Goal: Task Accomplishment & Management: Use online tool/utility

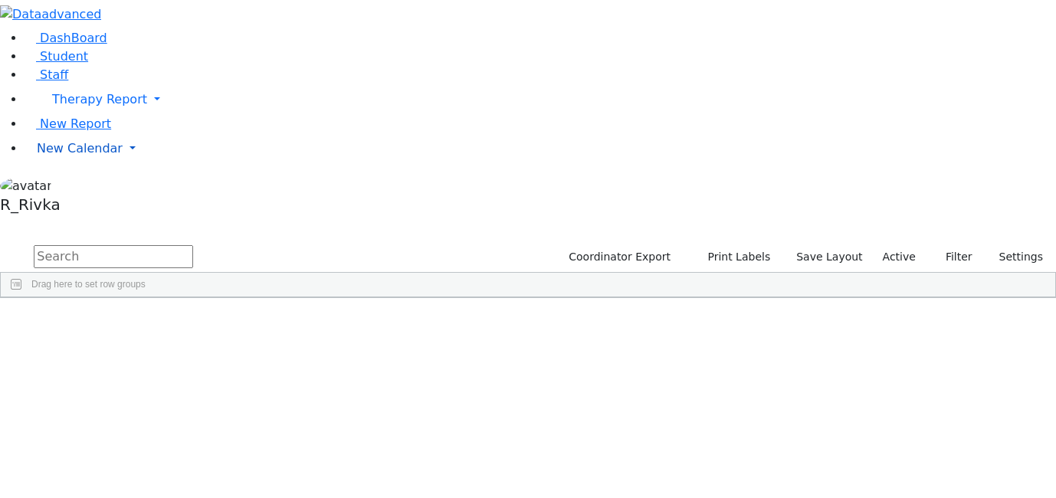
click at [67, 164] on link "New Calendar" at bounding box center [541, 148] width 1032 height 31
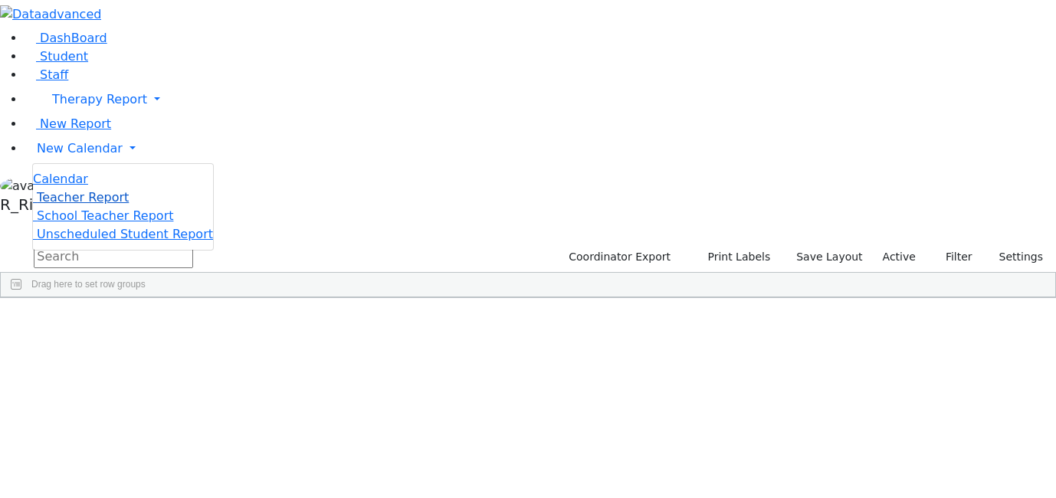
click at [74, 205] on link "Teacher Report" at bounding box center [81, 197] width 96 height 15
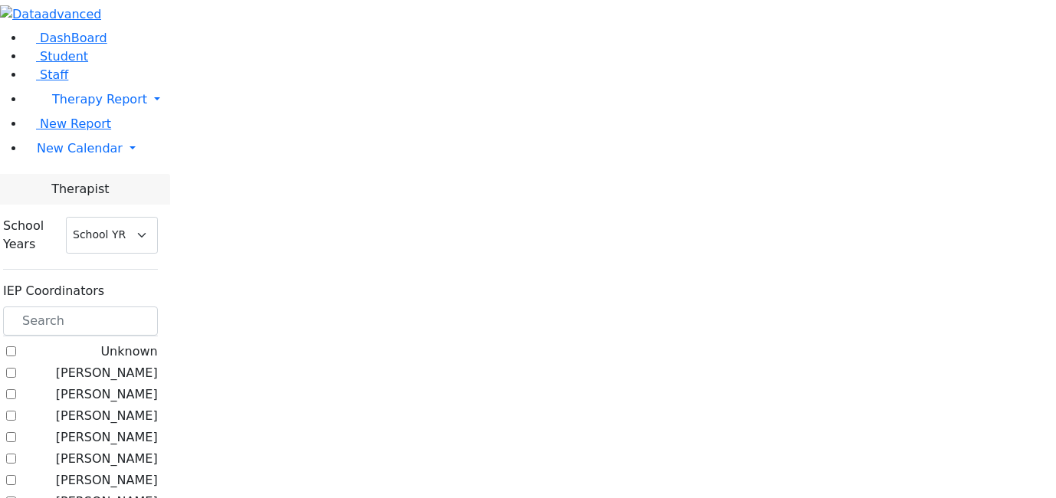
select select "212"
click at [158, 307] on input "text" at bounding box center [80, 321] width 155 height 29
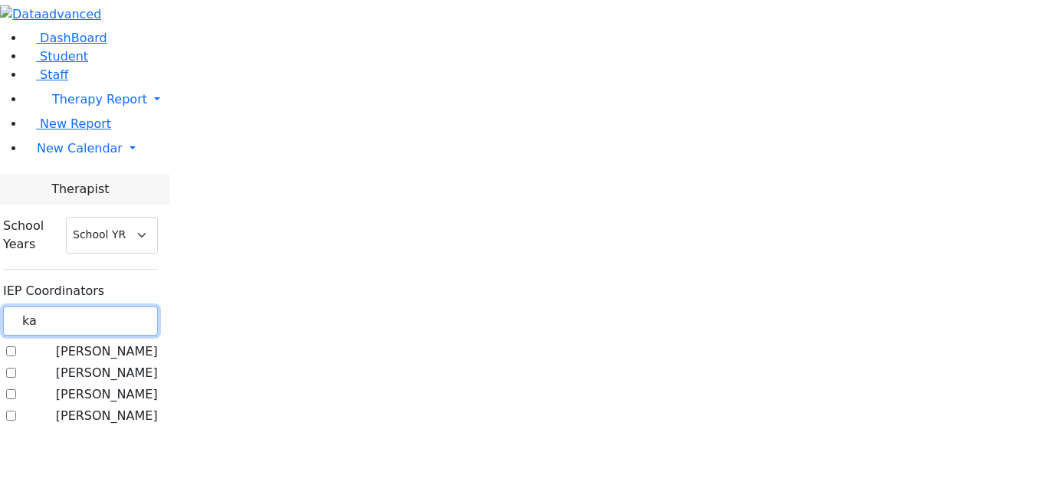
type input "ka"
click at [158, 364] on label "[PERSON_NAME]" at bounding box center [107, 373] width 102 height 18
click at [16, 368] on input "[PERSON_NAME]" at bounding box center [11, 373] width 10 height 10
checkbox input "true"
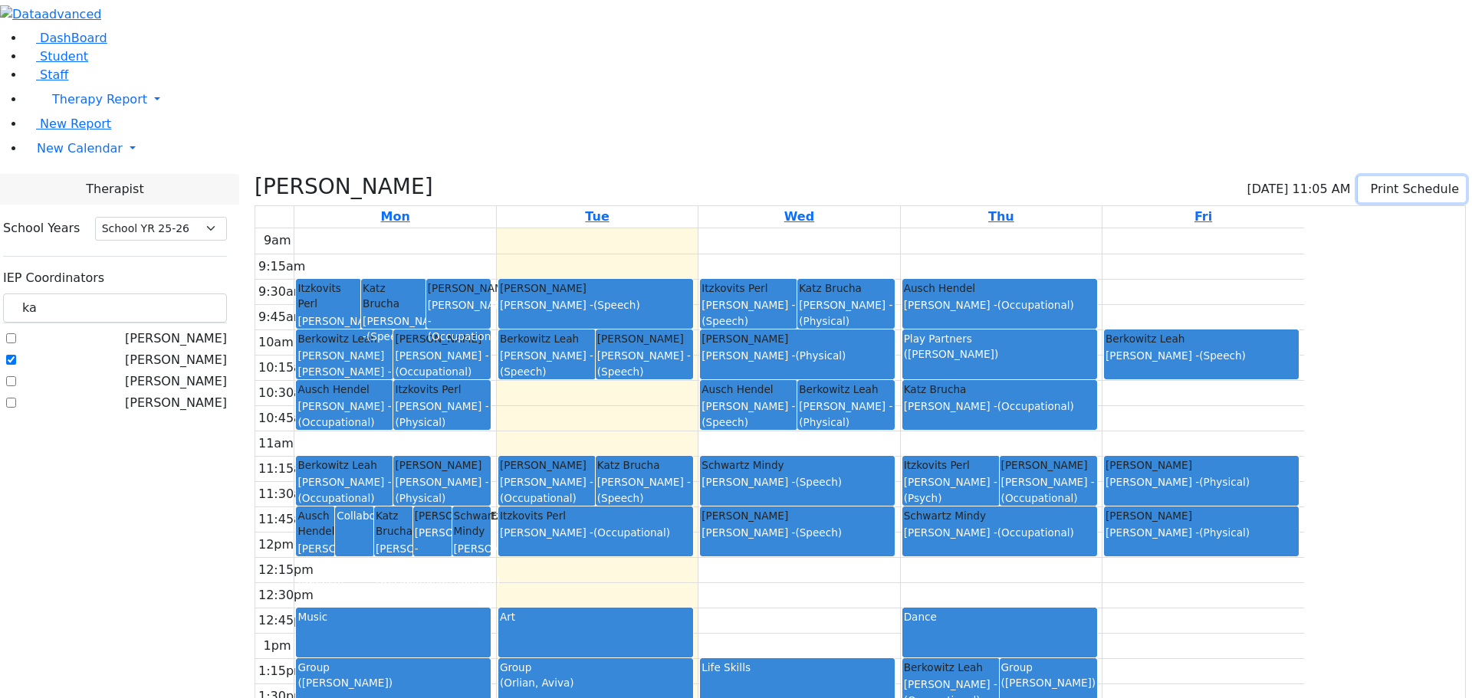
click at [1056, 176] on button "Print Schedule" at bounding box center [1412, 189] width 108 height 26
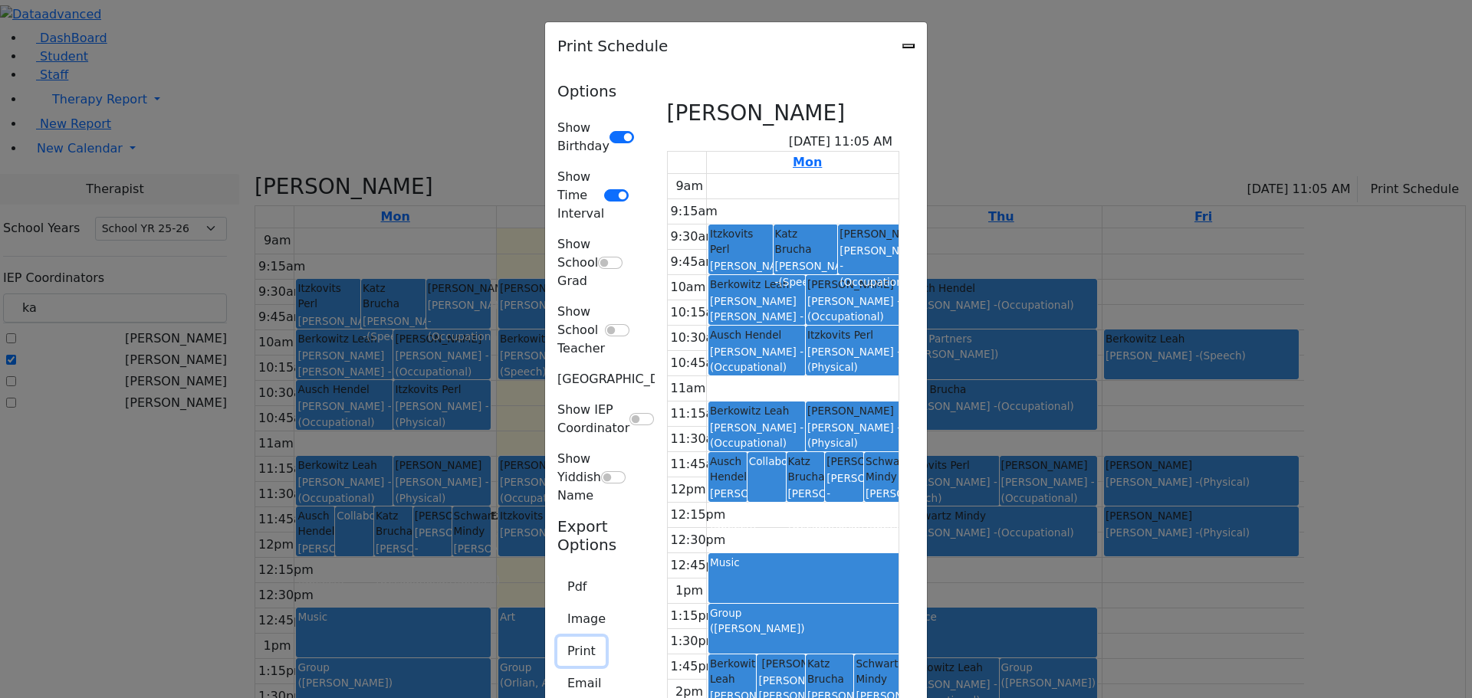
click at [557, 498] on button "Print" at bounding box center [581, 651] width 48 height 29
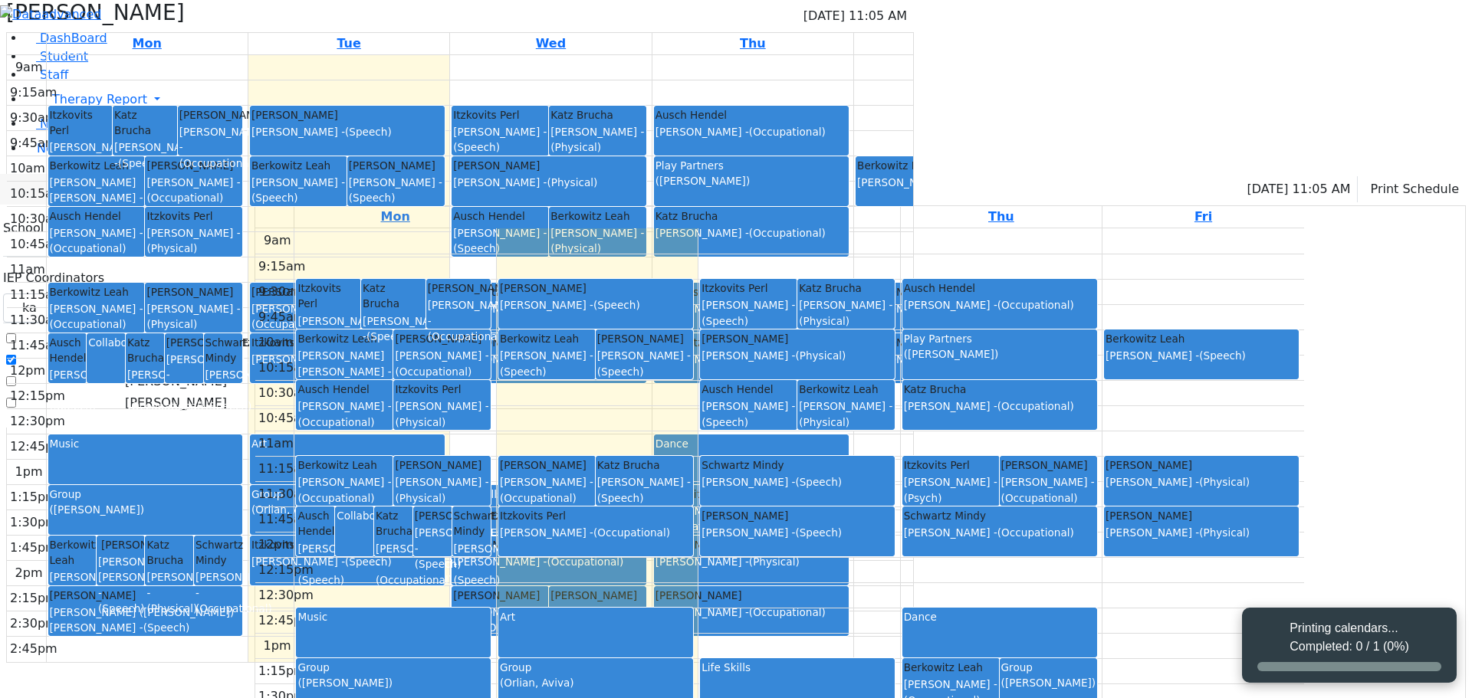
select select "212"
click at [1056, 176] on button "Print Schedule" at bounding box center [1412, 189] width 108 height 26
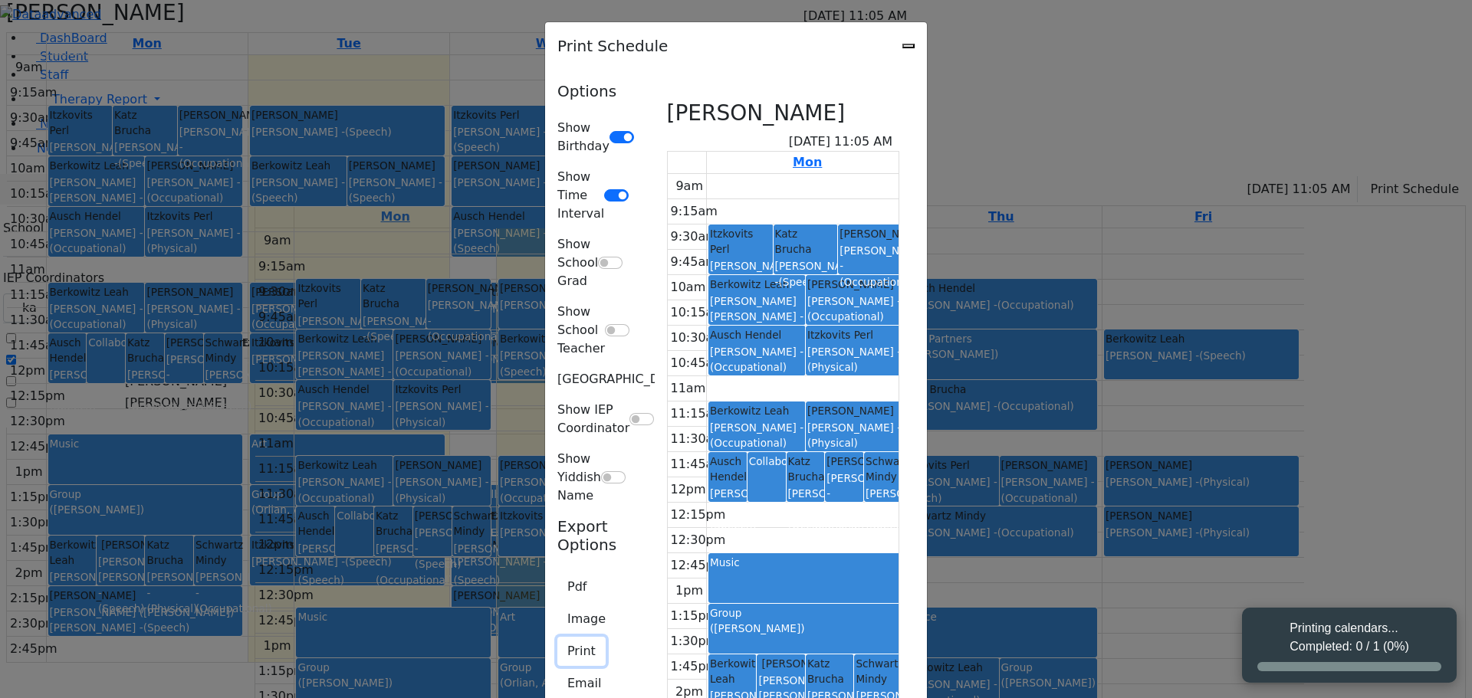
click at [557, 498] on button "Print" at bounding box center [581, 651] width 48 height 29
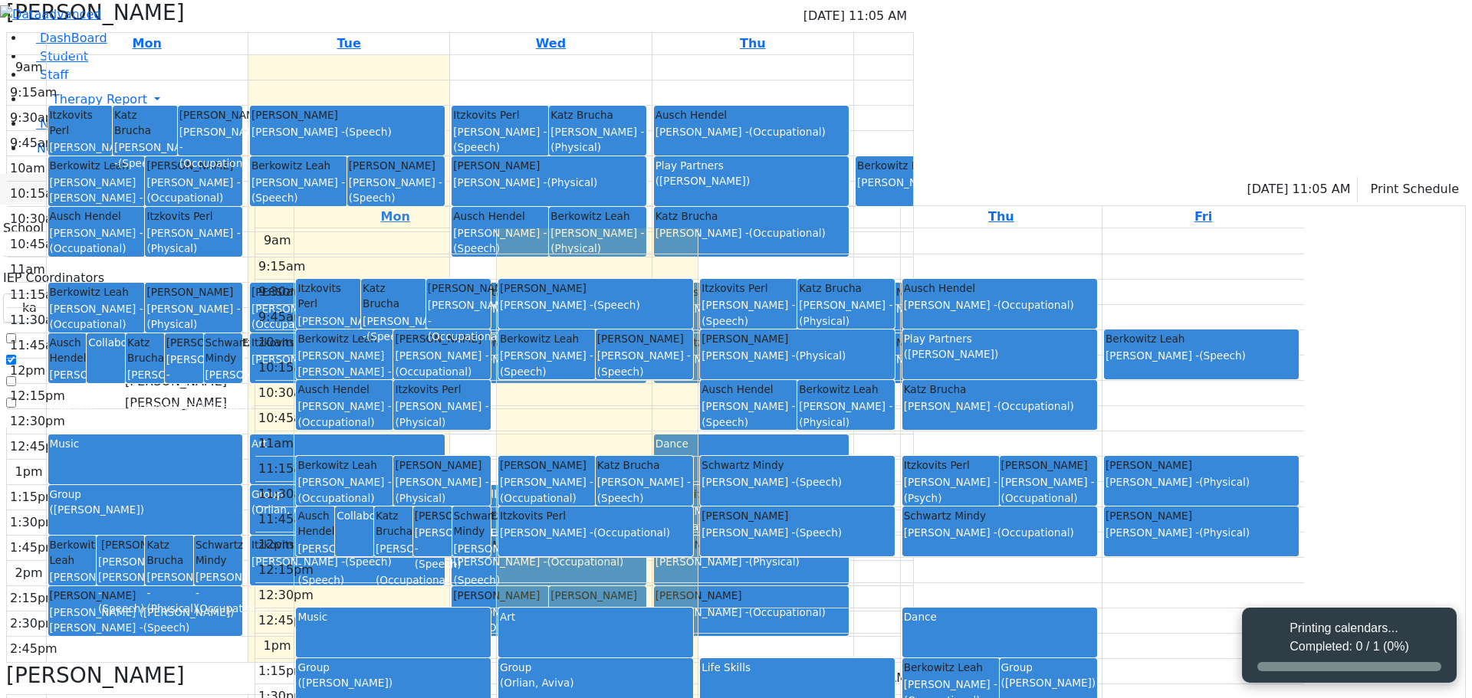
select select "212"
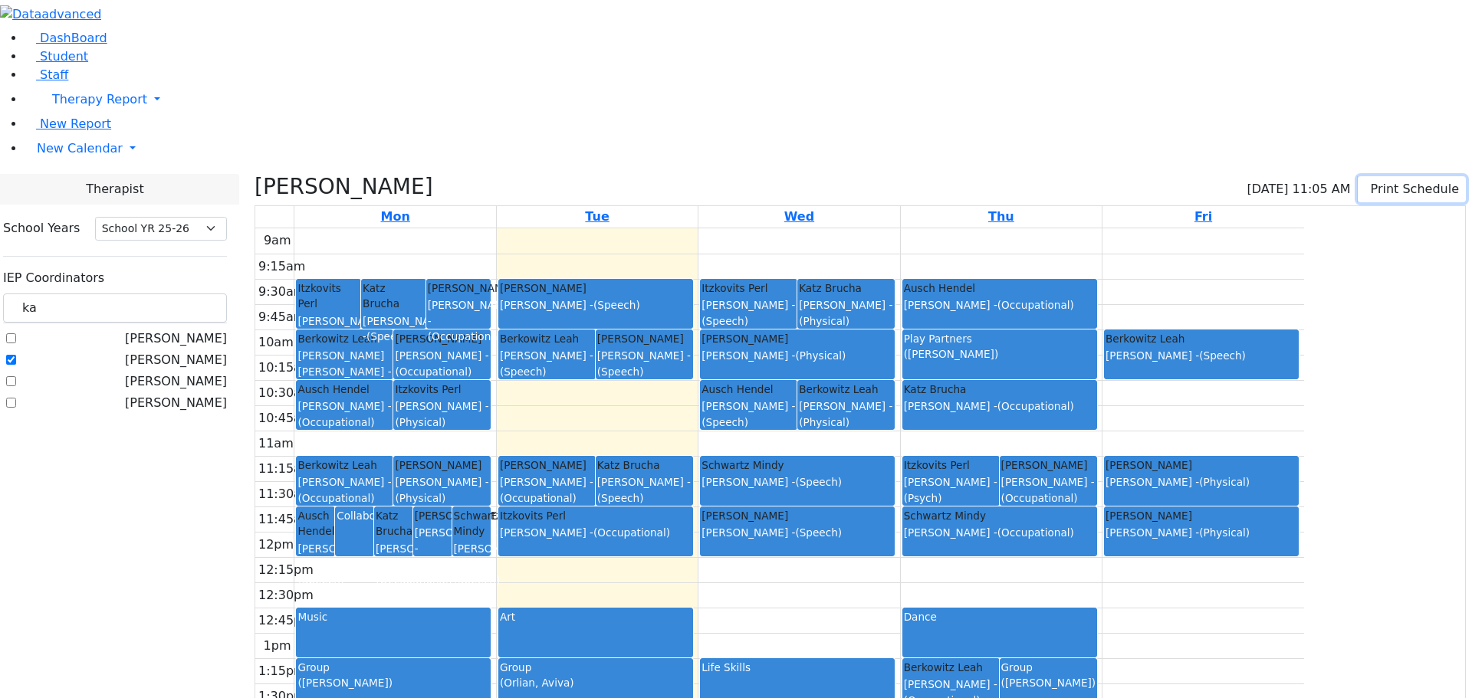
click at [1056, 176] on button "Print Schedule" at bounding box center [1412, 189] width 108 height 26
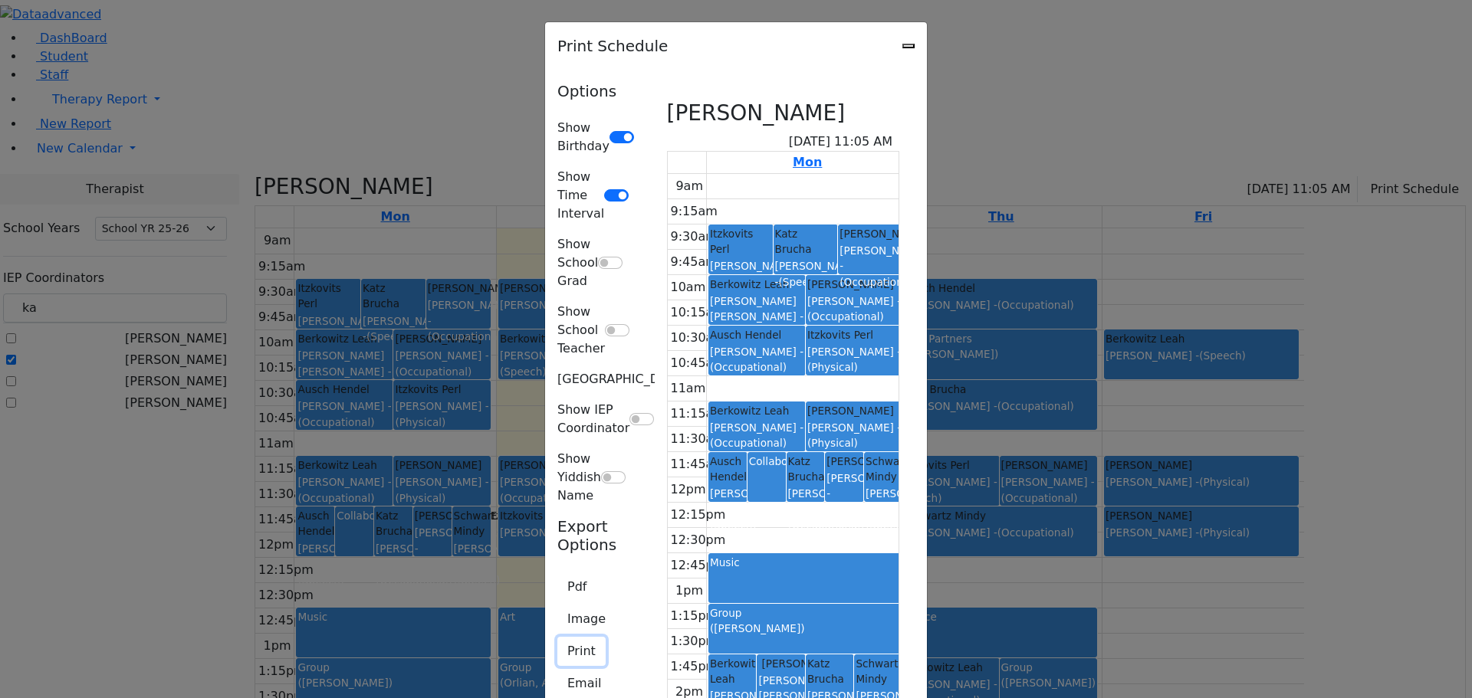
click at [557, 498] on button "Print" at bounding box center [581, 651] width 48 height 29
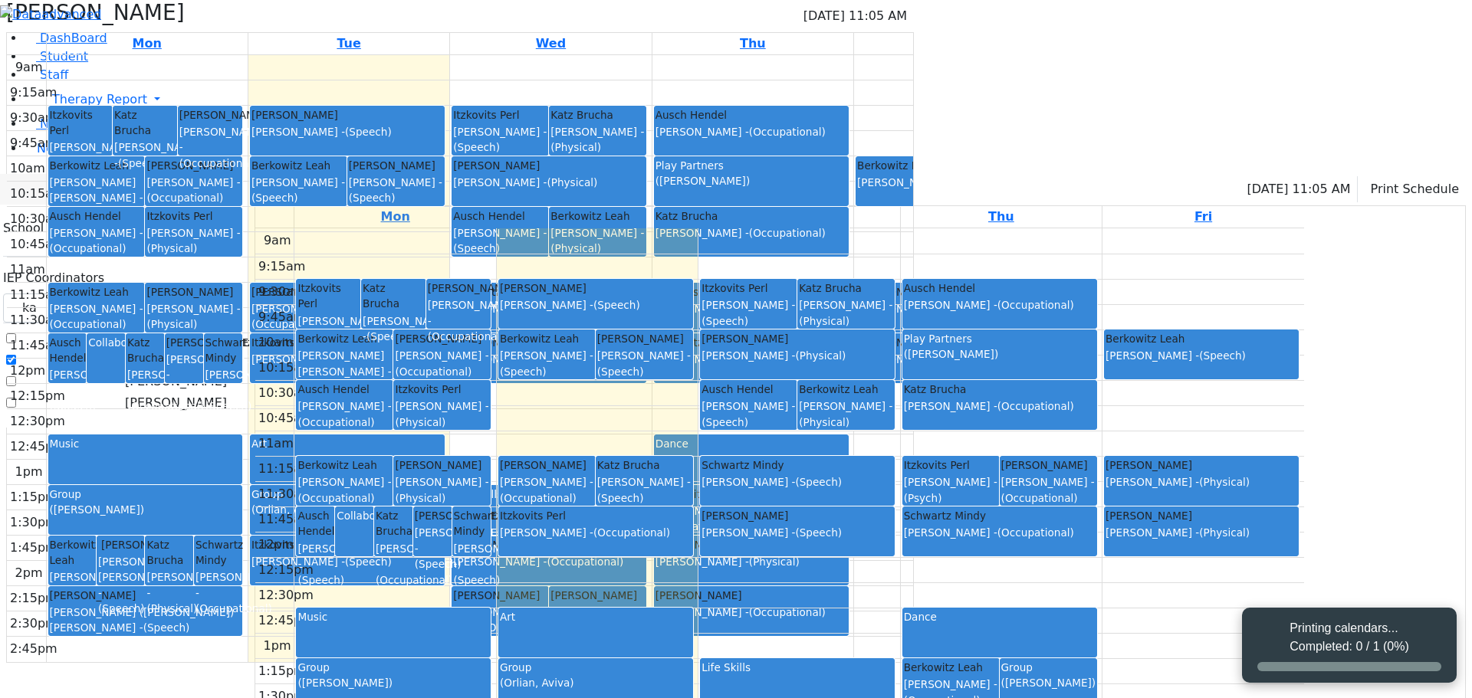
select select "212"
click at [1056, 498] on div "Printing calendars... Completed: 0 / 1 (0%)" at bounding box center [1349, 637] width 120 height 37
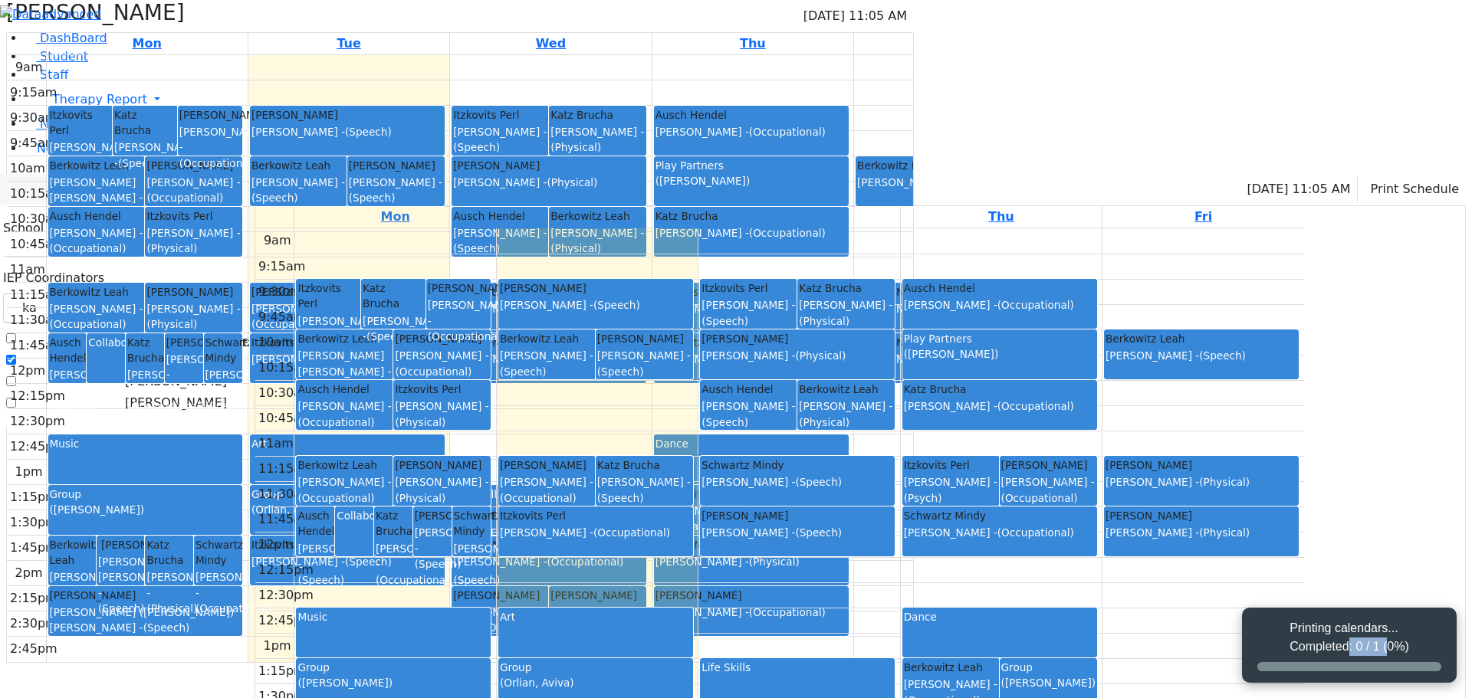
drag, startPoint x: 1297, startPoint y: 649, endPoint x: 1042, endPoint y: 261, distance: 464.4
click at [1056, 498] on div "Printing calendars... Completed: 0 / 1 (0%)" at bounding box center [1349, 637] width 120 height 37
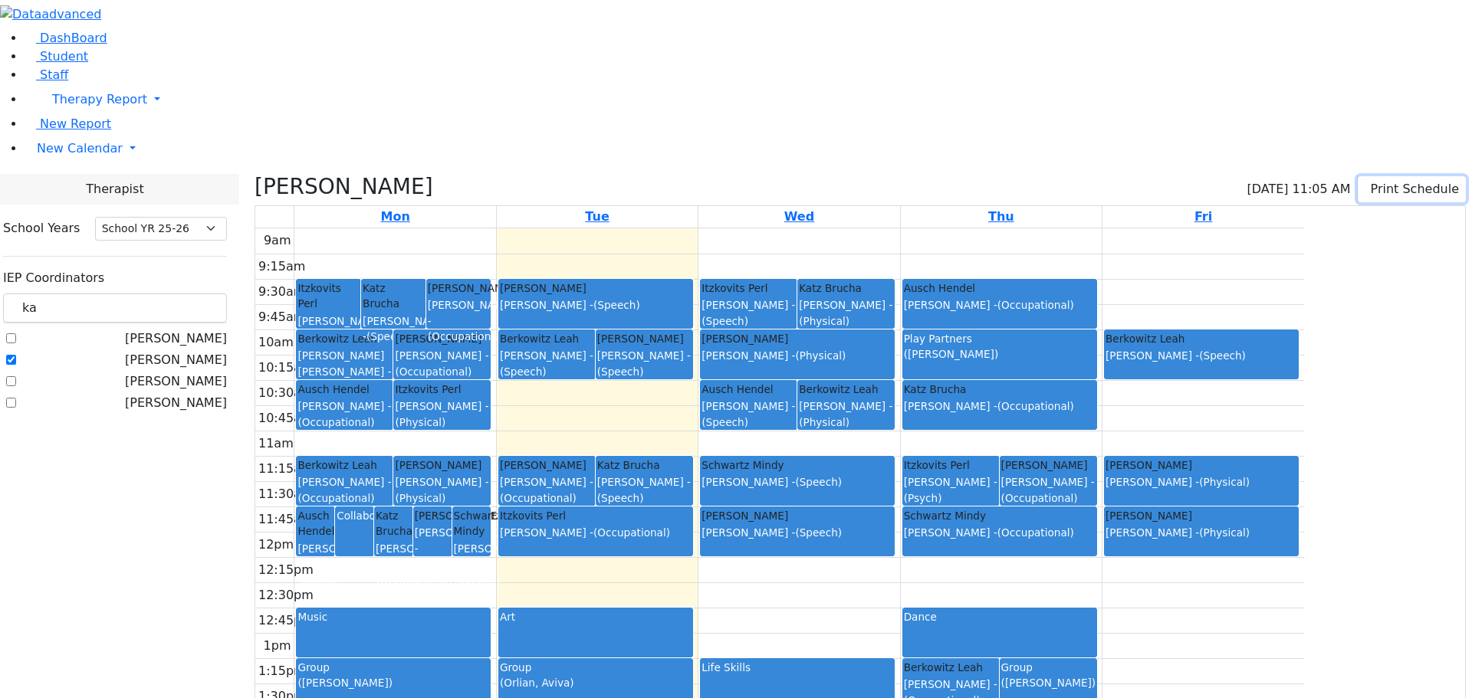
click at [1056, 176] on button "Print Schedule" at bounding box center [1412, 189] width 108 height 26
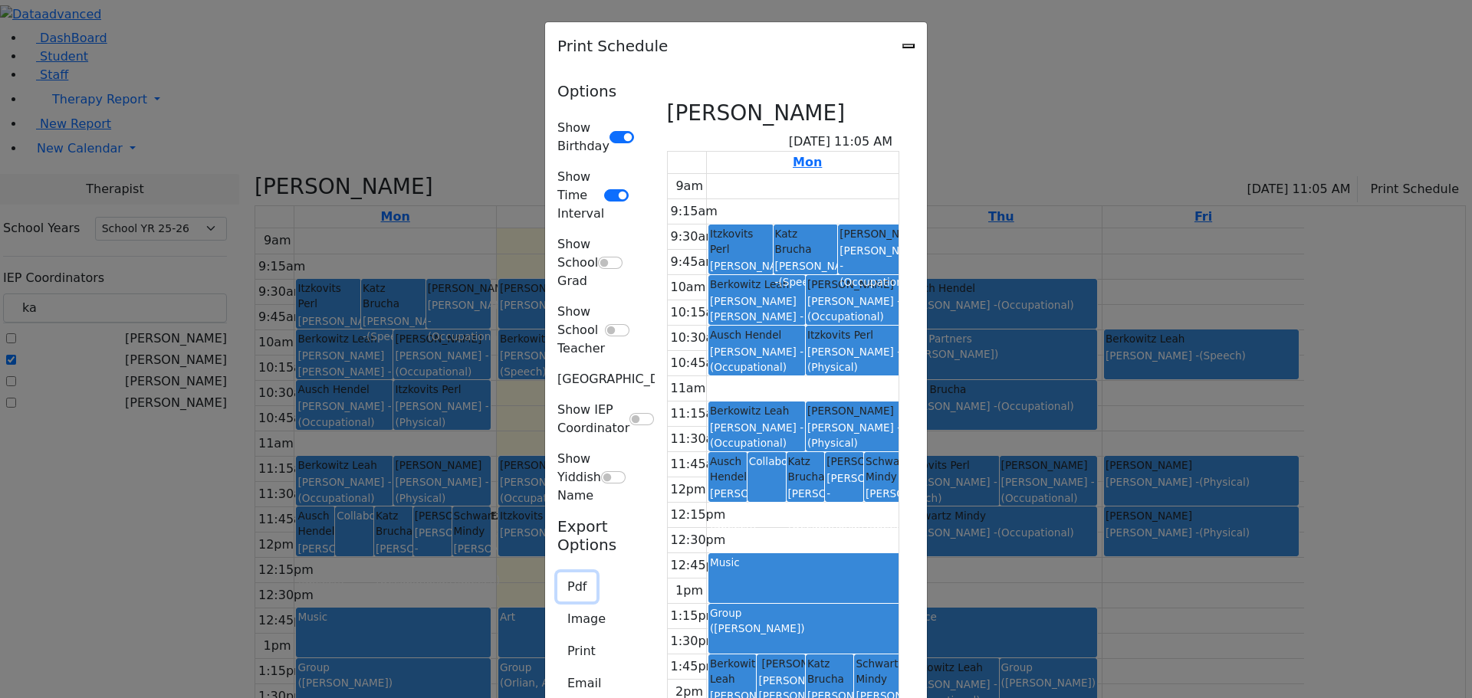
click at [557, 498] on button "Pdf" at bounding box center [576, 587] width 39 height 29
click at [557, 498] on button "Print" at bounding box center [581, 651] width 48 height 29
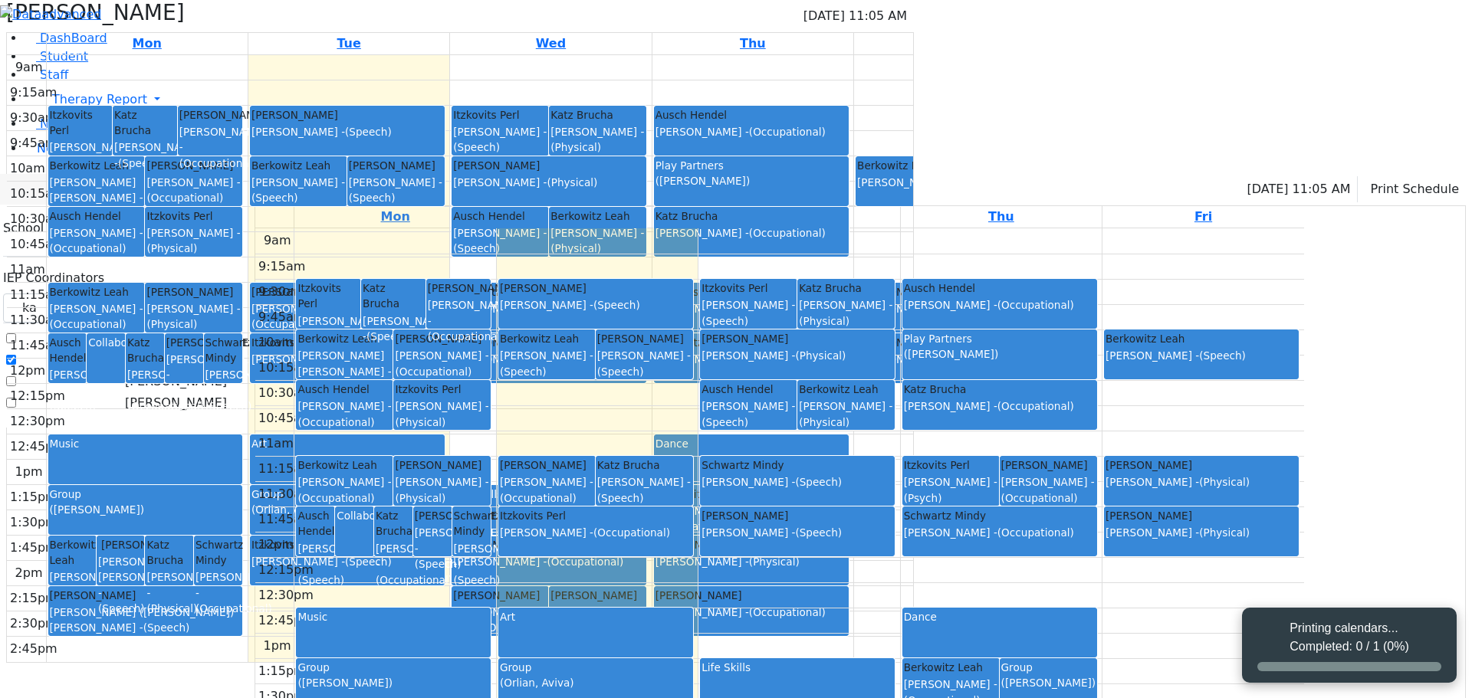
select select "212"
click at [1056, 498] on div "Printing calendars... Completed: 0 / 1 (0%)" at bounding box center [1349, 637] width 120 height 37
click at [1056, 176] on button "Print Schedule" at bounding box center [1412, 189] width 108 height 26
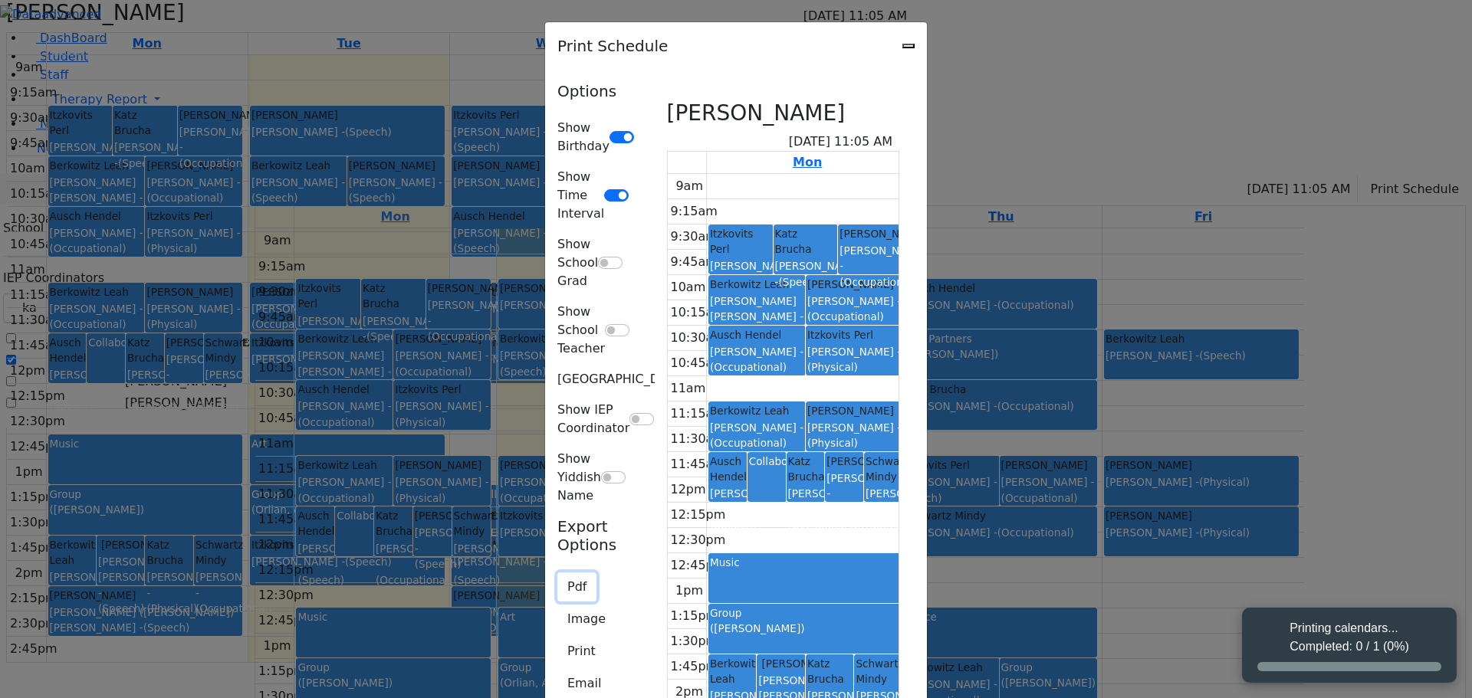
click at [557, 498] on button "Pdf" at bounding box center [576, 587] width 39 height 29
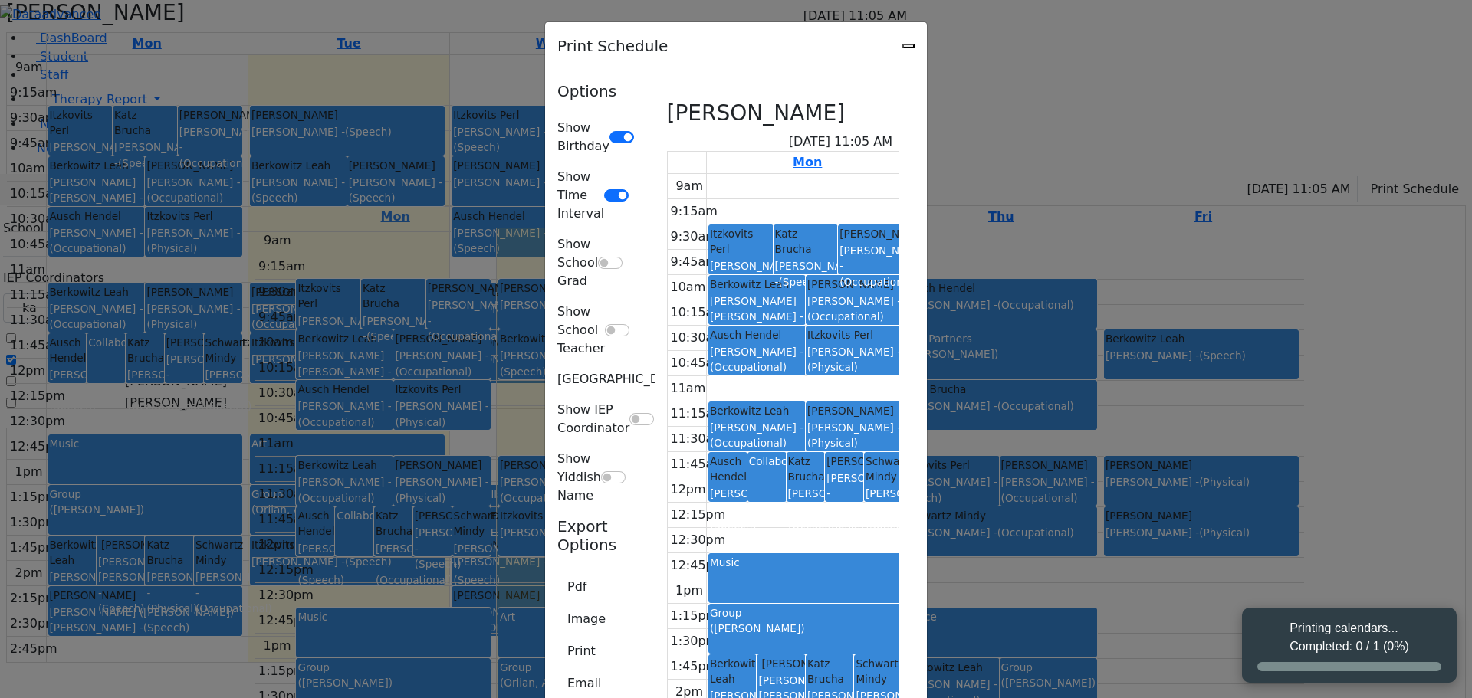
drag, startPoint x: 237, startPoint y: 307, endPoint x: 211, endPoint y: 330, distance: 34.8
click at [548, 330] on div "Options Show Birthday Show Time Interval Show School Grad Show School Teacher S…" at bounding box center [595, 460] width 94 height 757
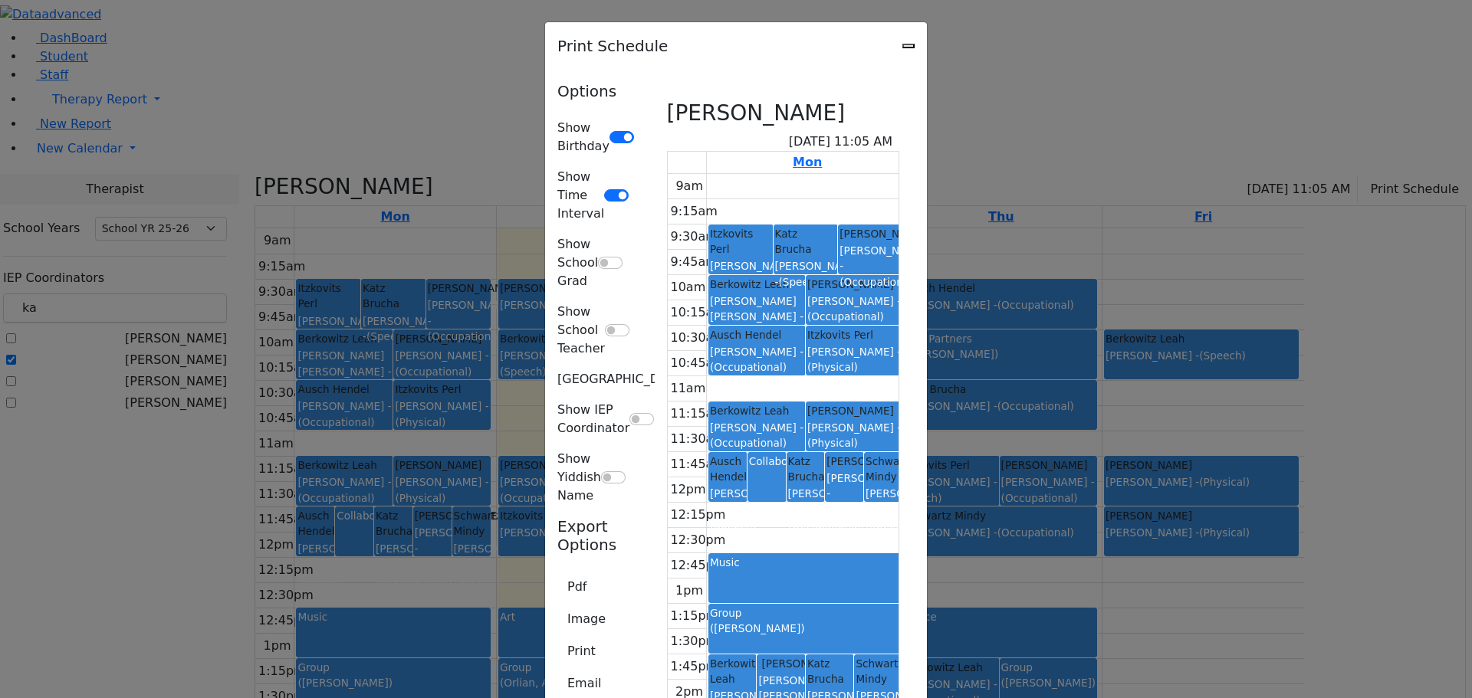
scroll to position [110, 0]
click at [183, 307] on div "Print Schedule Options Show Birthday Show Time Interval Show School Grad Show S…" at bounding box center [736, 349] width 1472 height 698
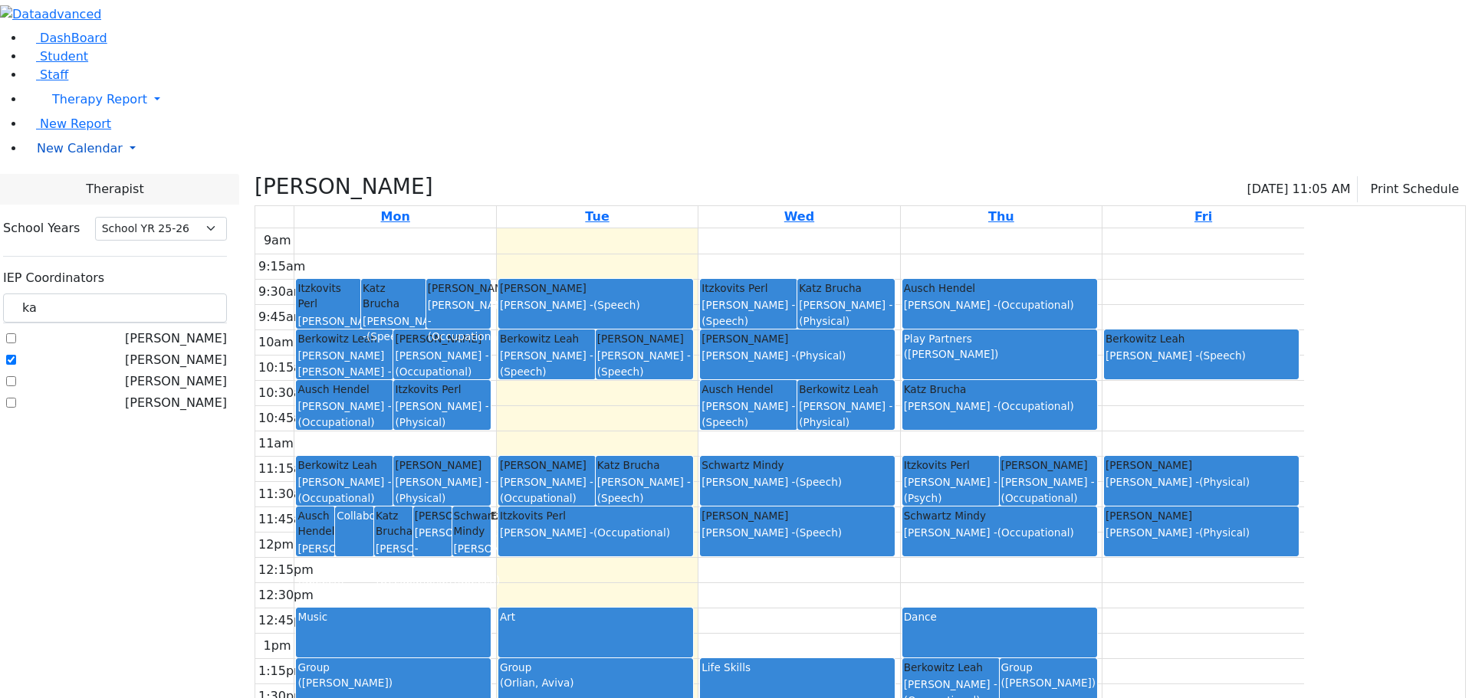
click at [71, 156] on span "New Calendar" at bounding box center [80, 148] width 86 height 15
click at [85, 186] on span "Calendar" at bounding box center [60, 179] width 55 height 15
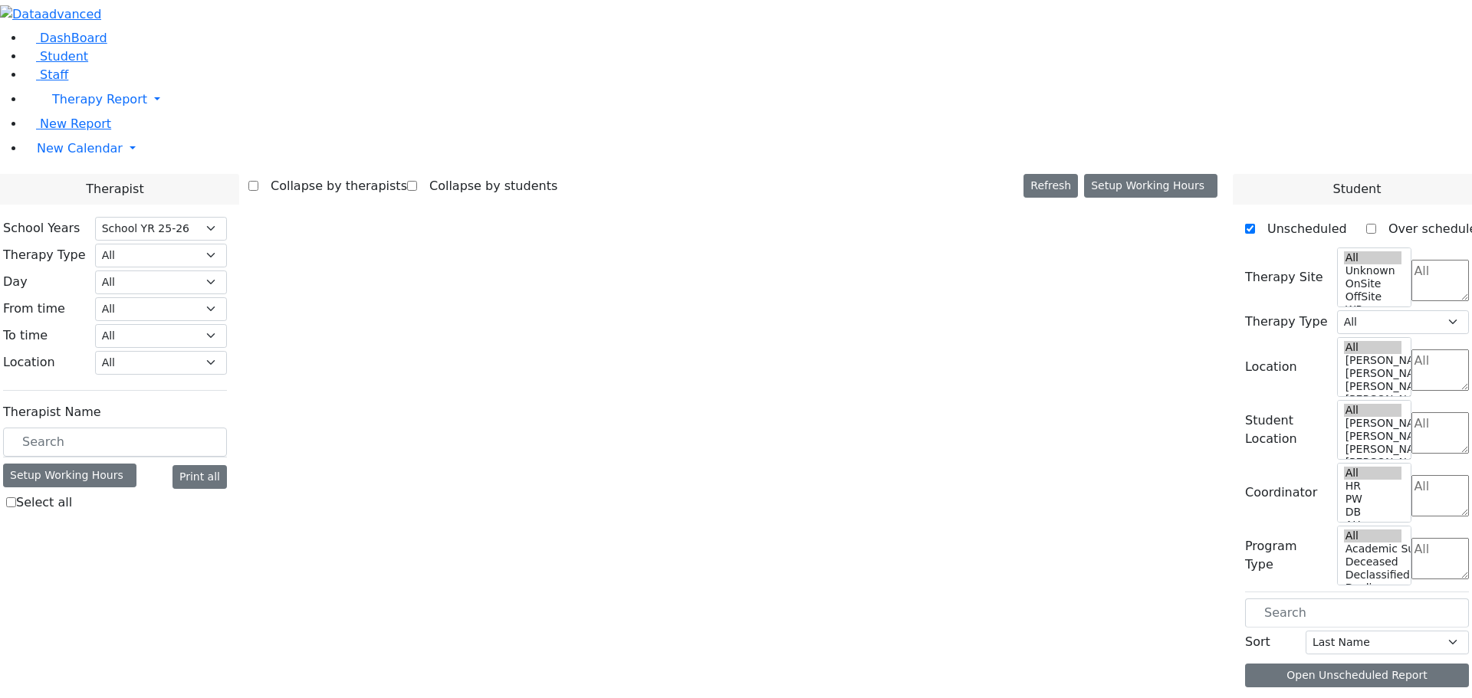
select select "212"
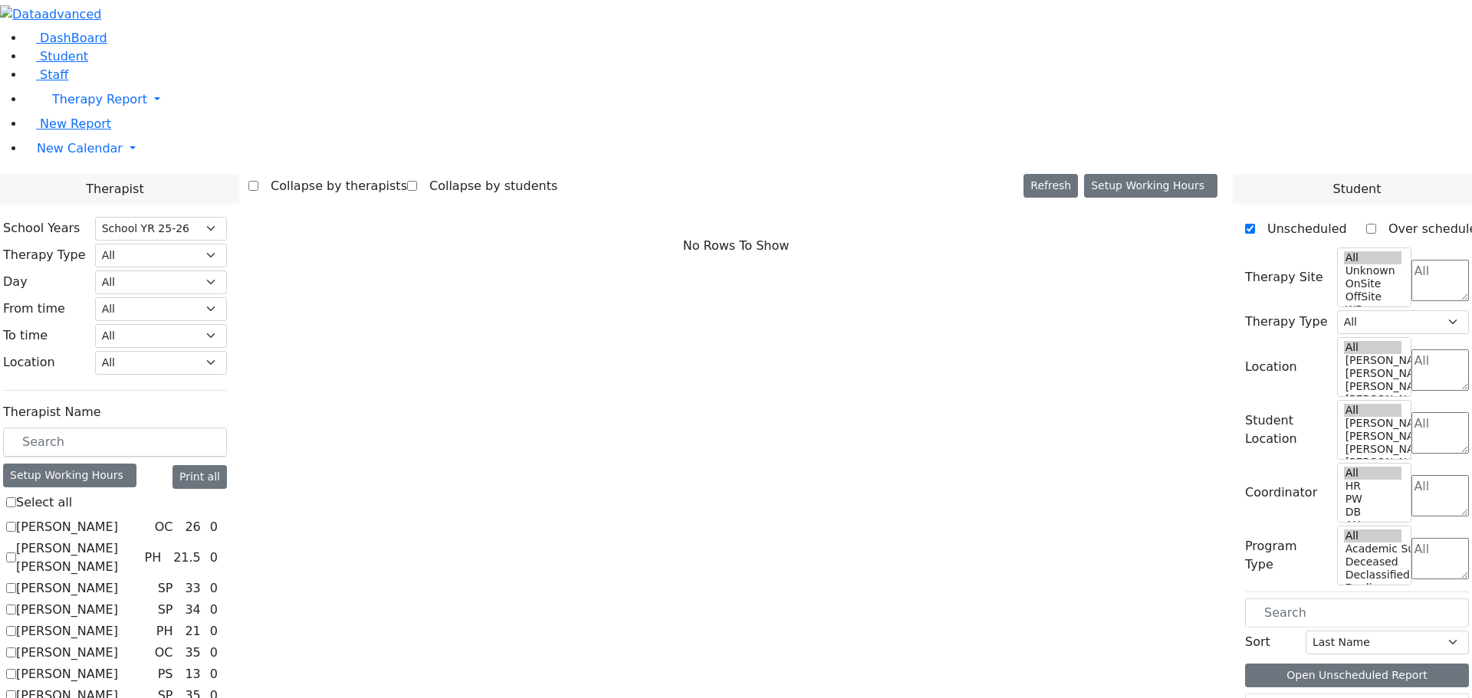
scroll to position [920, 0]
checkbox input "true"
select select "2"
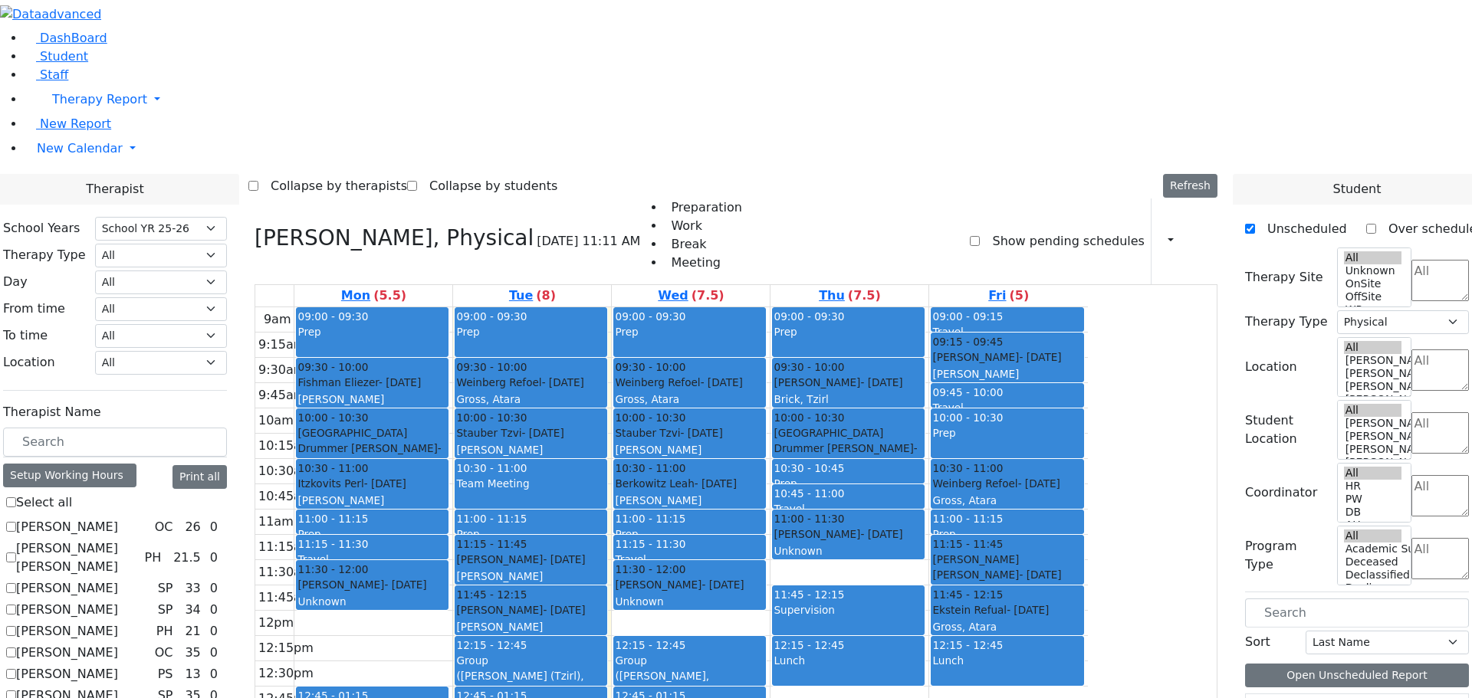
checkbox input "false"
select select
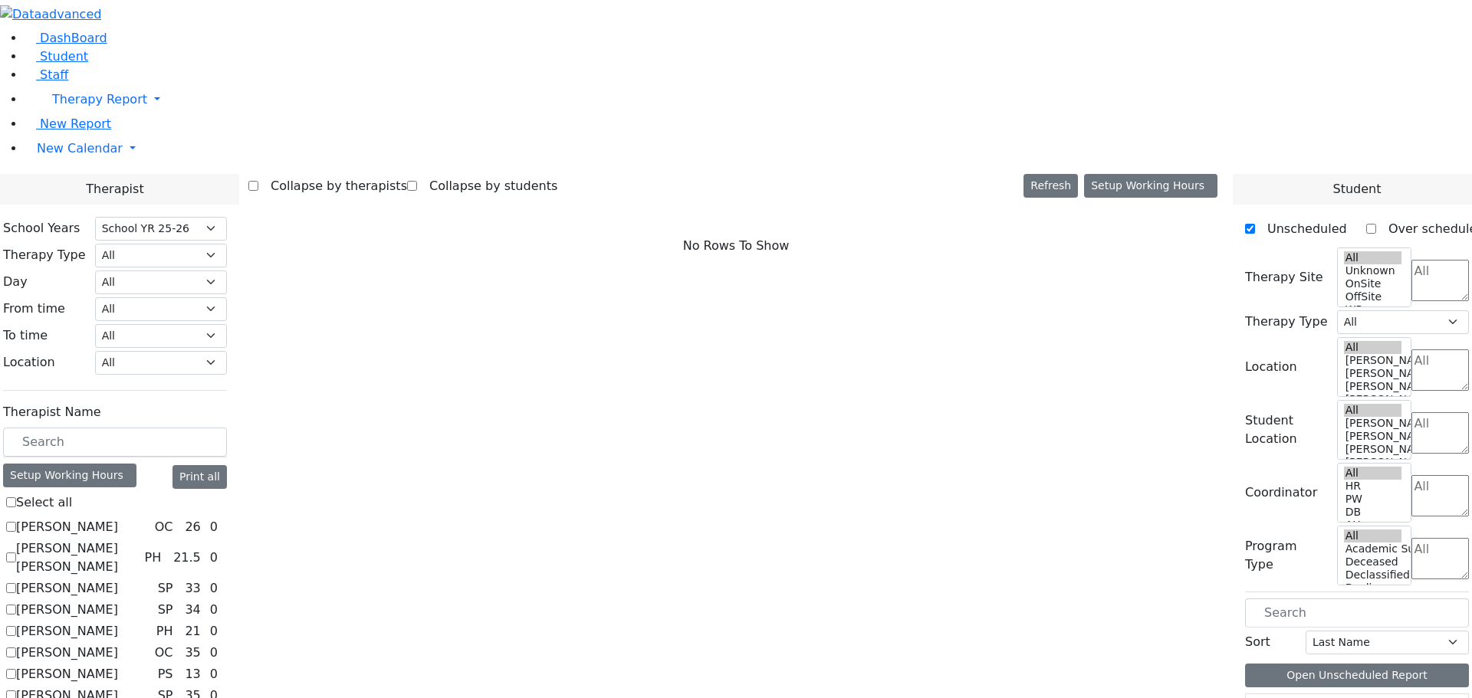
scroll to position [0, 0]
click at [44, 156] on span "New Calendar" at bounding box center [80, 148] width 86 height 15
click at [74, 205] on span "Teacher Report" at bounding box center [83, 197] width 92 height 15
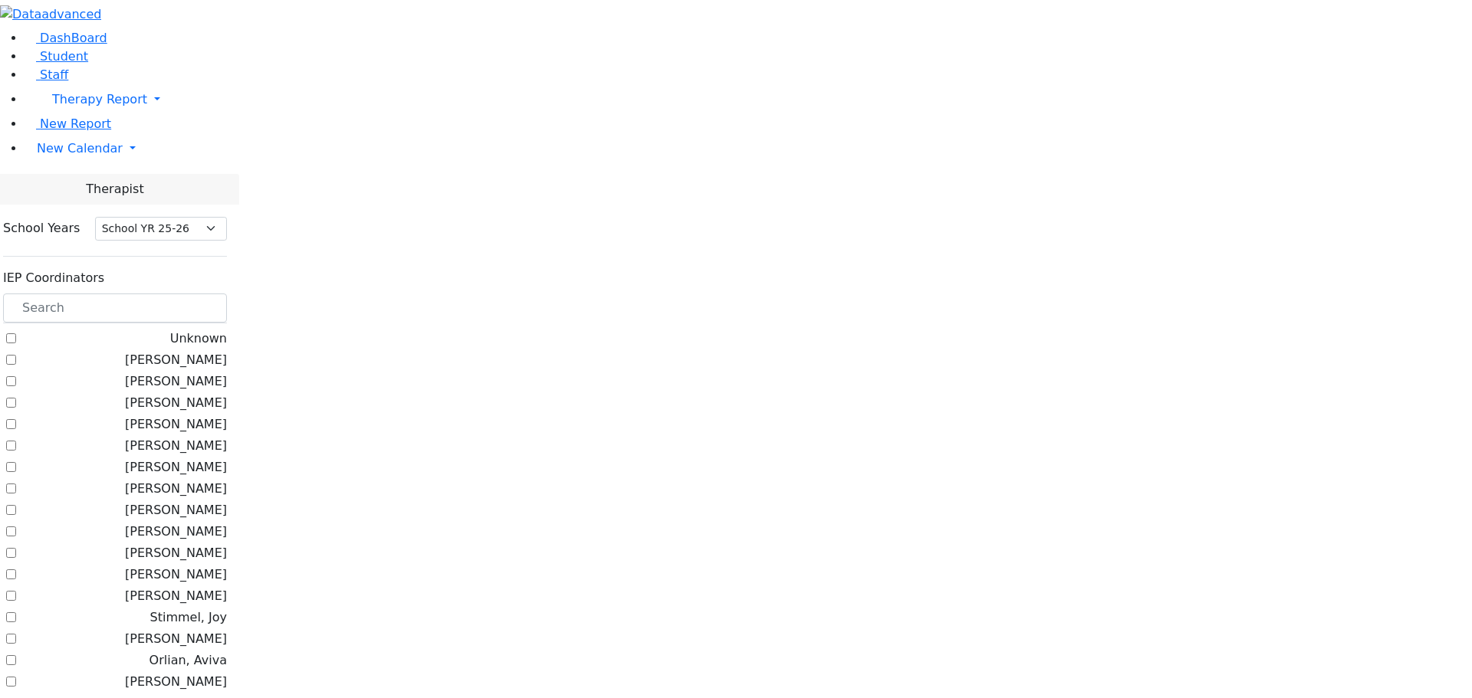
select select "212"
click at [211, 294] on input "text" at bounding box center [115, 308] width 224 height 29
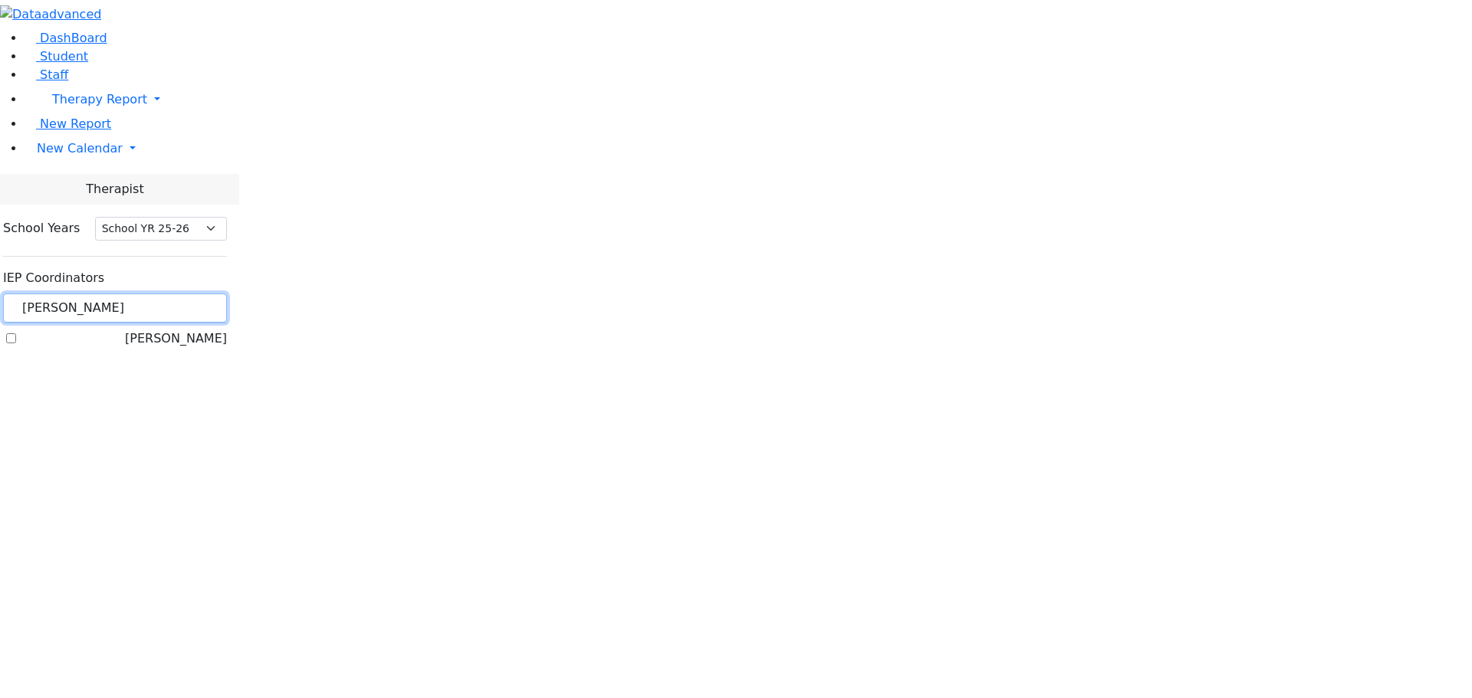
type input "kram"
click at [192, 330] on label "[PERSON_NAME]" at bounding box center [176, 339] width 102 height 18
click at [16, 333] on input "[PERSON_NAME]" at bounding box center [11, 338] width 10 height 10
checkbox input "true"
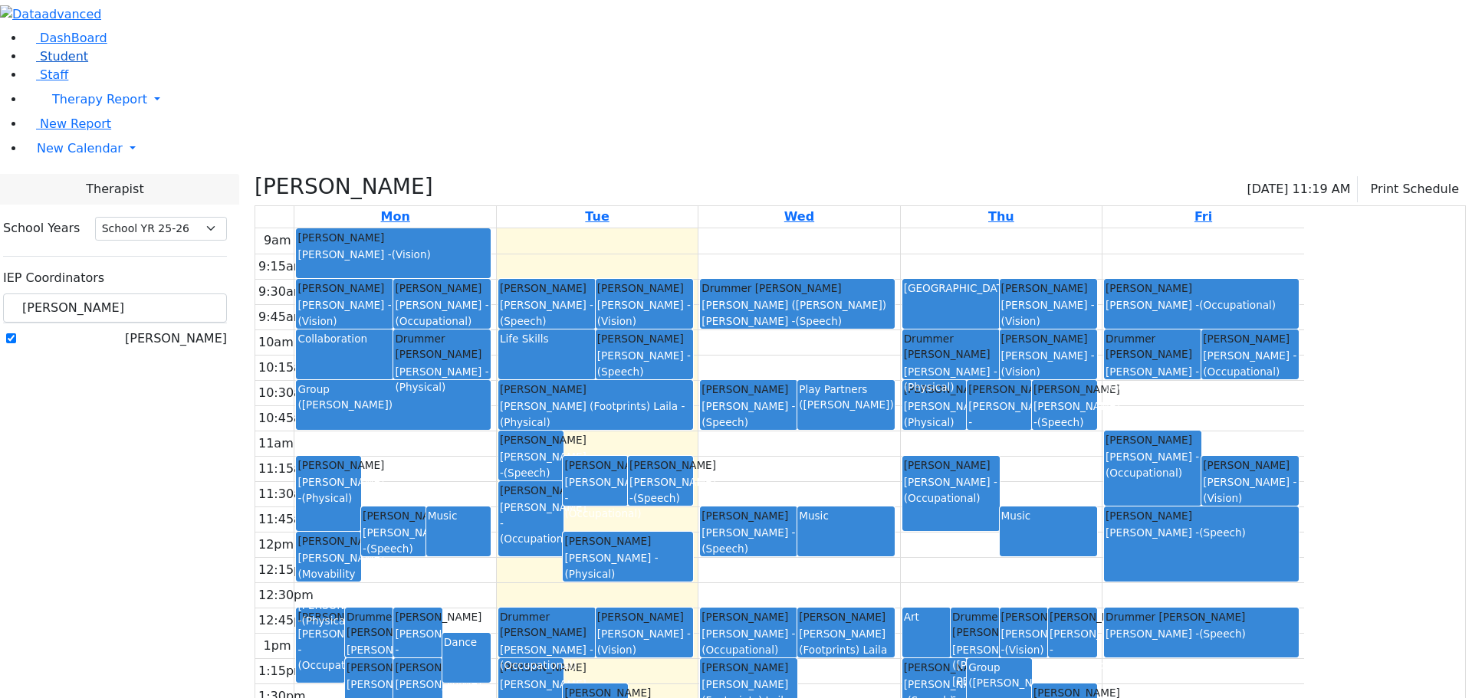
click at [65, 64] on span "Student" at bounding box center [64, 56] width 48 height 15
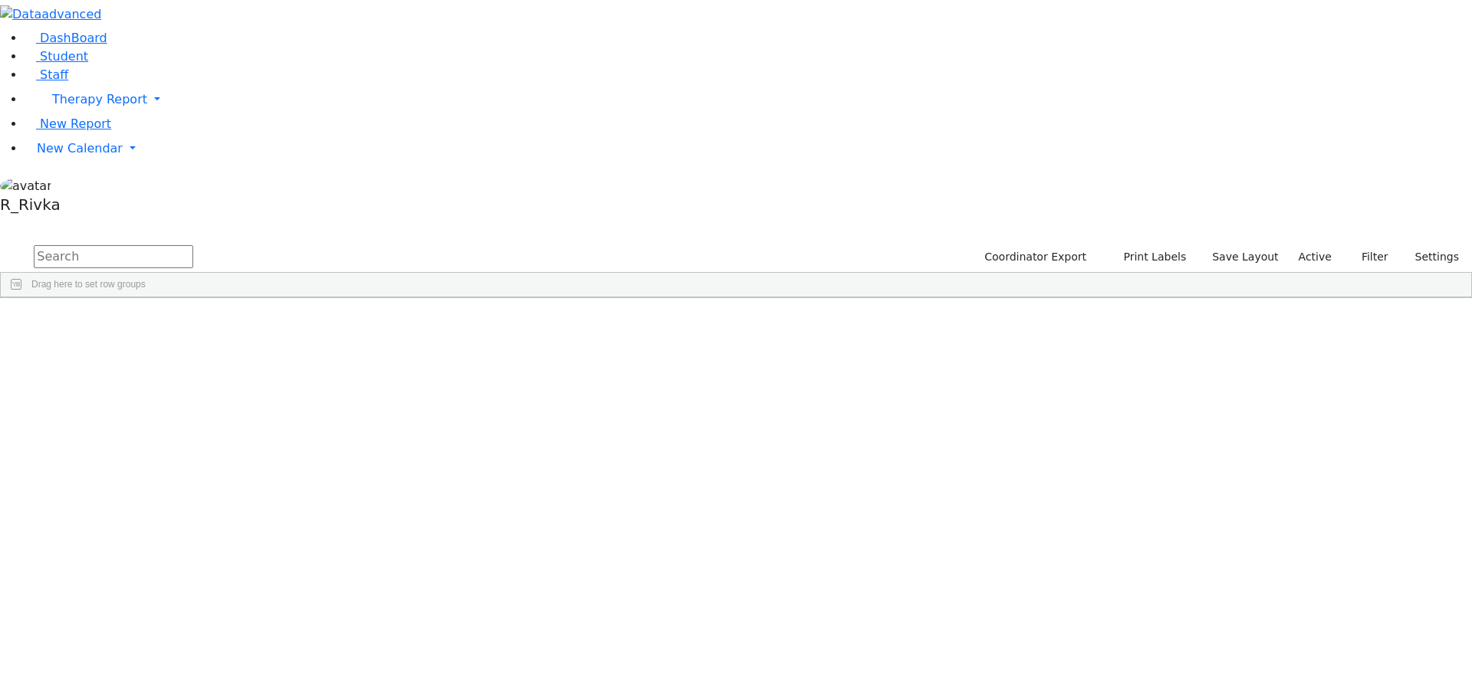
click at [193, 245] on input "text" at bounding box center [113, 256] width 159 height 23
type input "r weinb"
click at [195, 366] on div "Weinberg" at bounding box center [147, 376] width 97 height 21
click at [872, 366] on div "Elementary Division" at bounding box center [823, 376] width 97 height 21
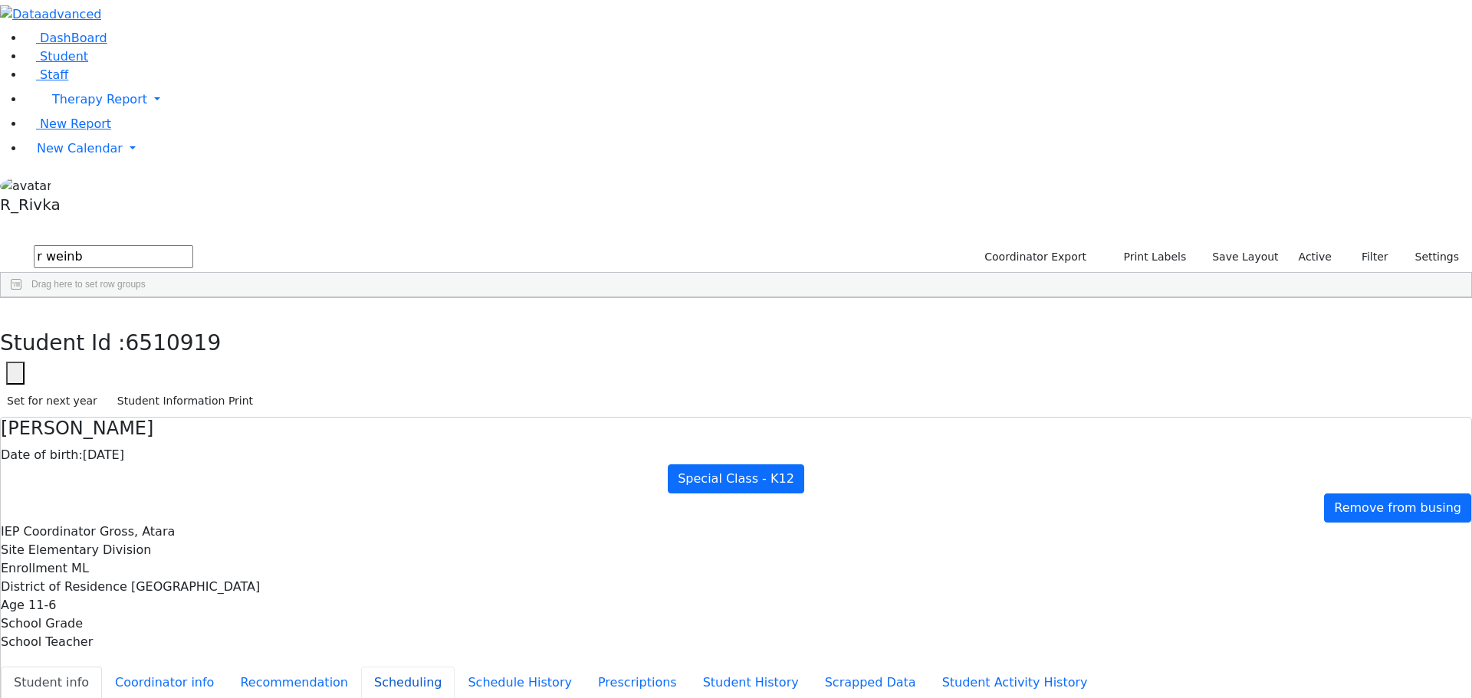
click at [361, 667] on button "Scheduling" at bounding box center [408, 683] width 94 height 32
click at [260, 389] on button "Student Information Print" at bounding box center [184, 401] width 149 height 24
click at [86, 156] on span "New Calendar" at bounding box center [80, 148] width 86 height 15
click at [79, 189] on link "Calendar" at bounding box center [60, 179] width 55 height 18
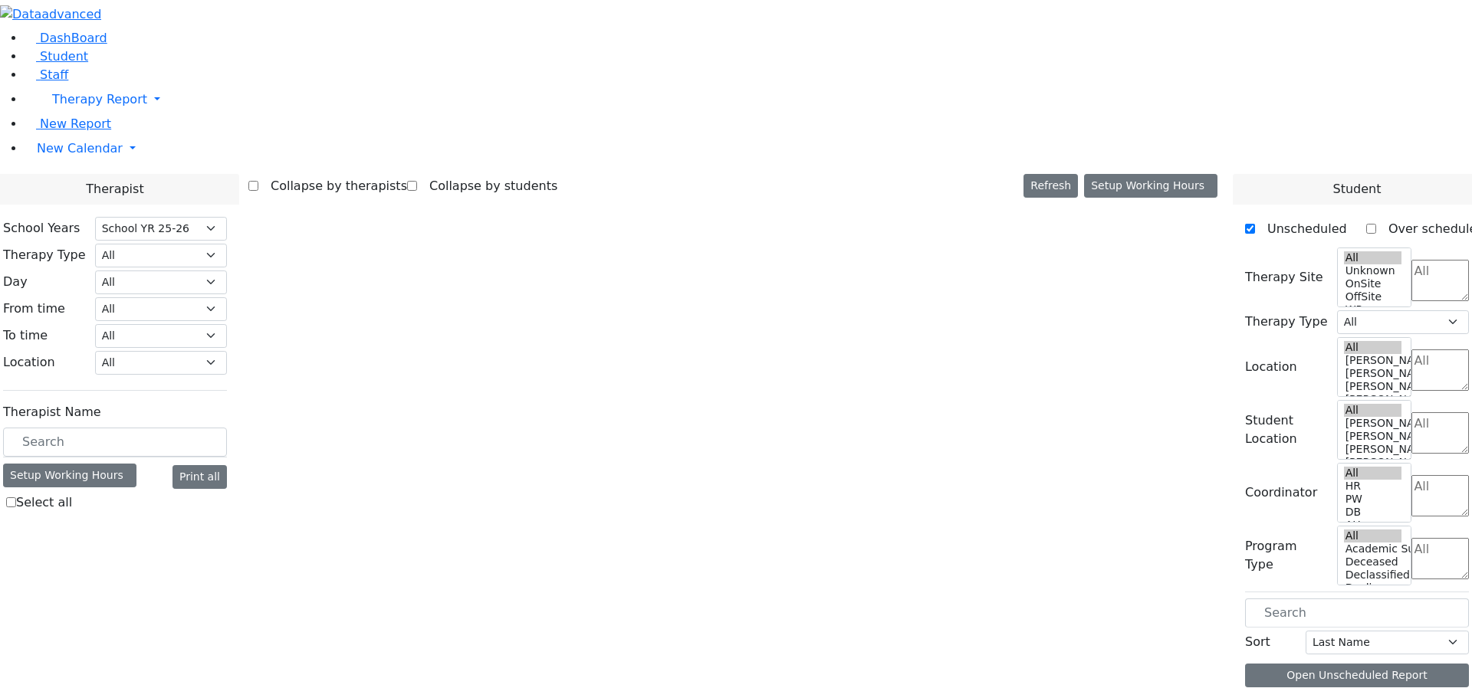
select select "212"
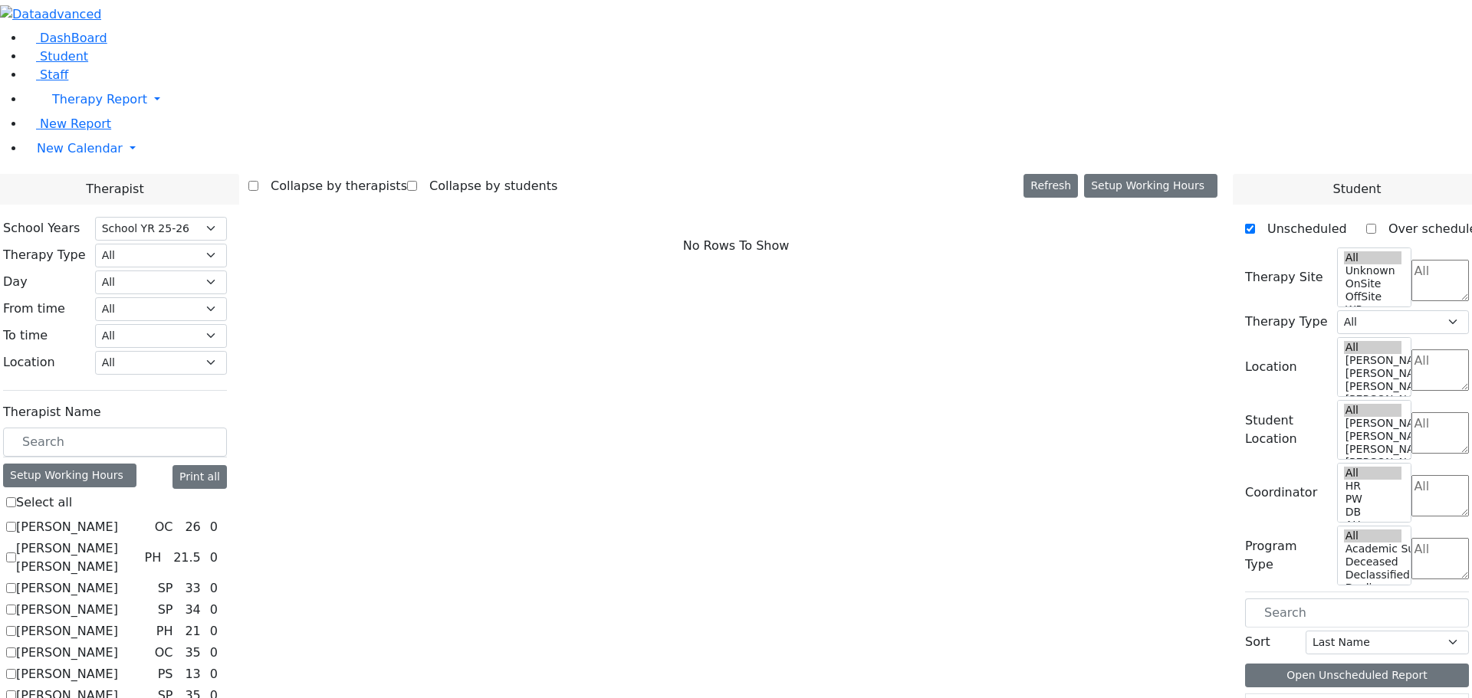
click at [118, 518] on label "[PERSON_NAME]" at bounding box center [67, 527] width 102 height 18
click at [16, 522] on input "[PERSON_NAME]" at bounding box center [11, 527] width 10 height 10
checkbox input "true"
select select "1"
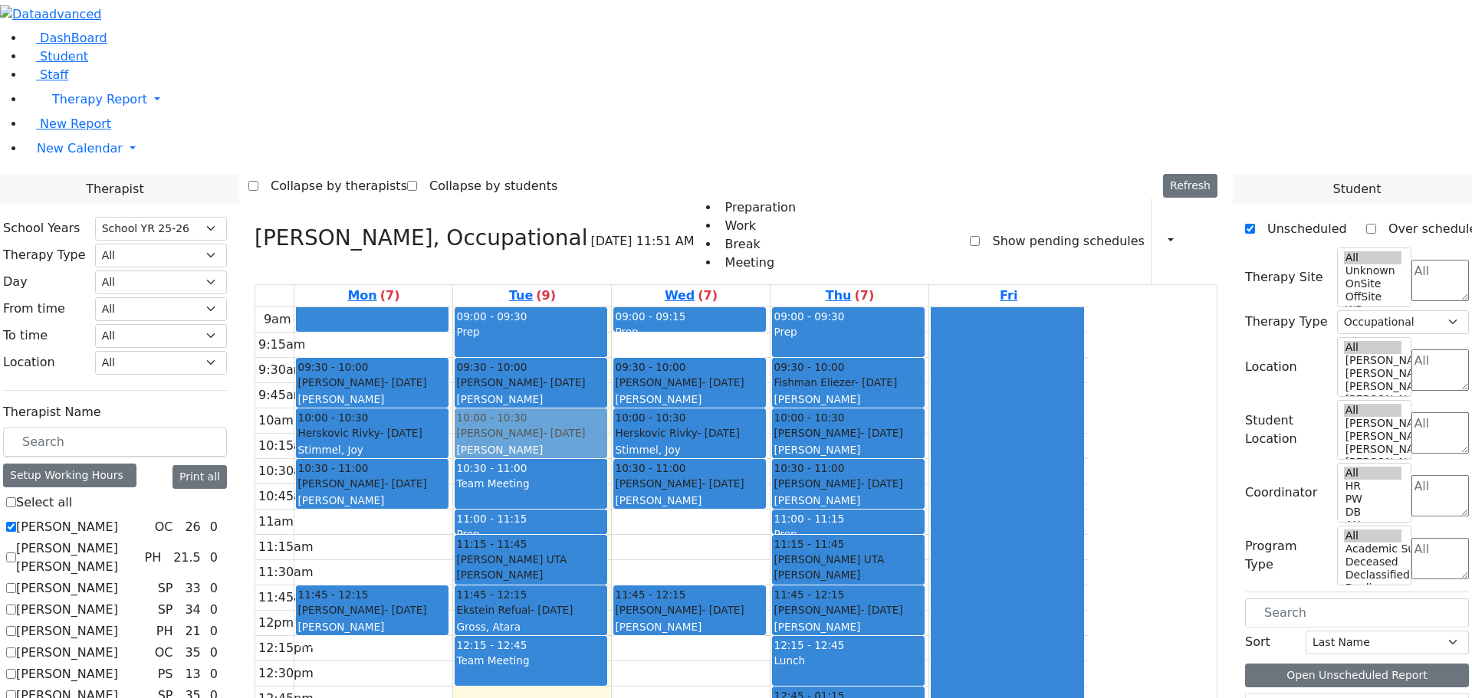
click at [611, 307] on div "09:00 - 09:30 Prep 09:30 - 10:00 [PERSON_NAME] - [DATE] [PERSON_NAME] 10:30 - 1…" at bounding box center [532, 610] width 158 height 607
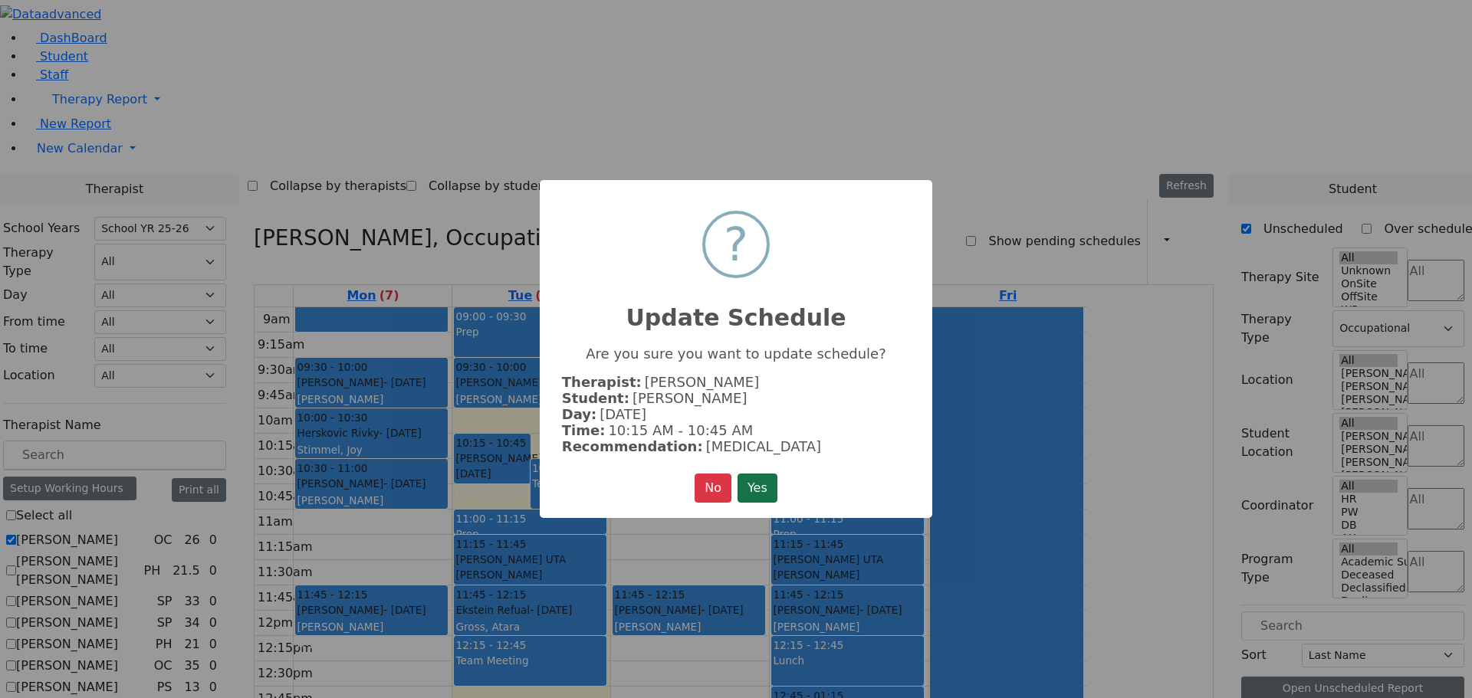
click at [740, 482] on button "Yes" at bounding box center [757, 488] width 40 height 29
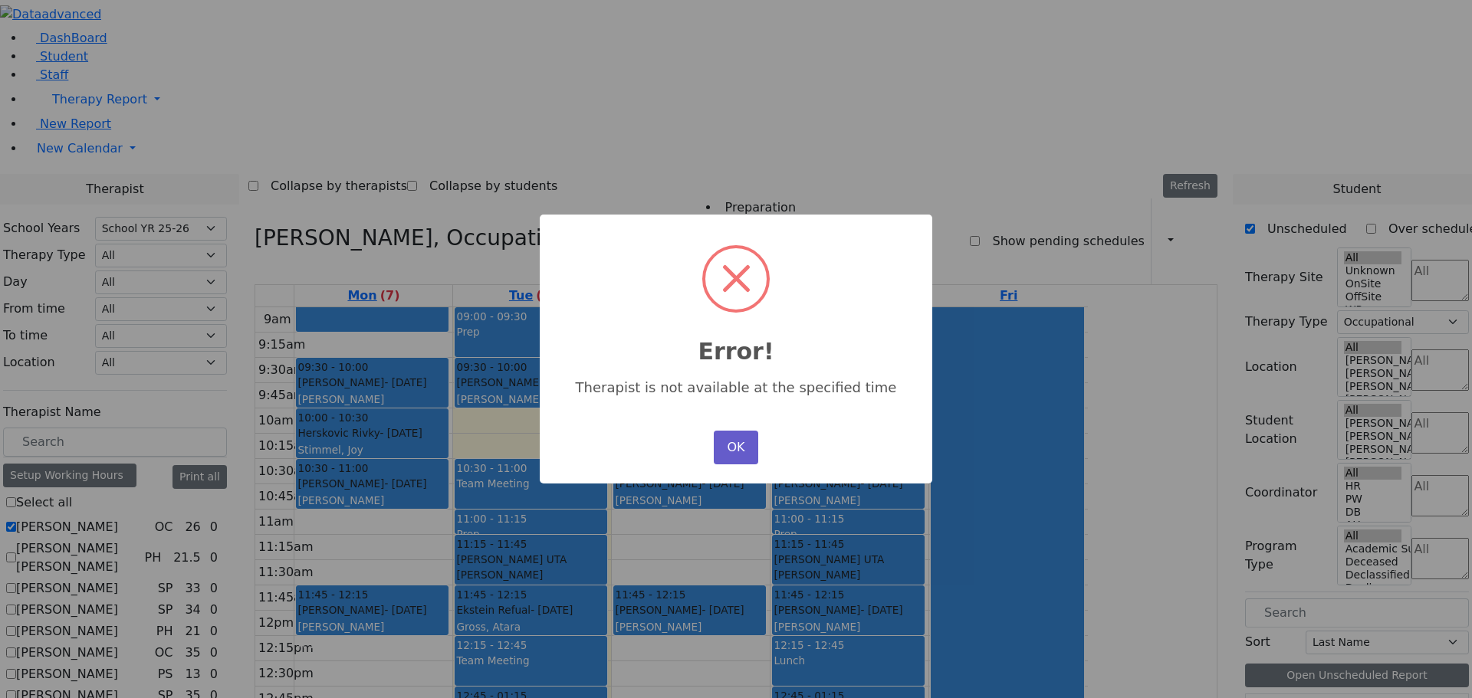
click at [731, 440] on button "OK" at bounding box center [736, 448] width 44 height 34
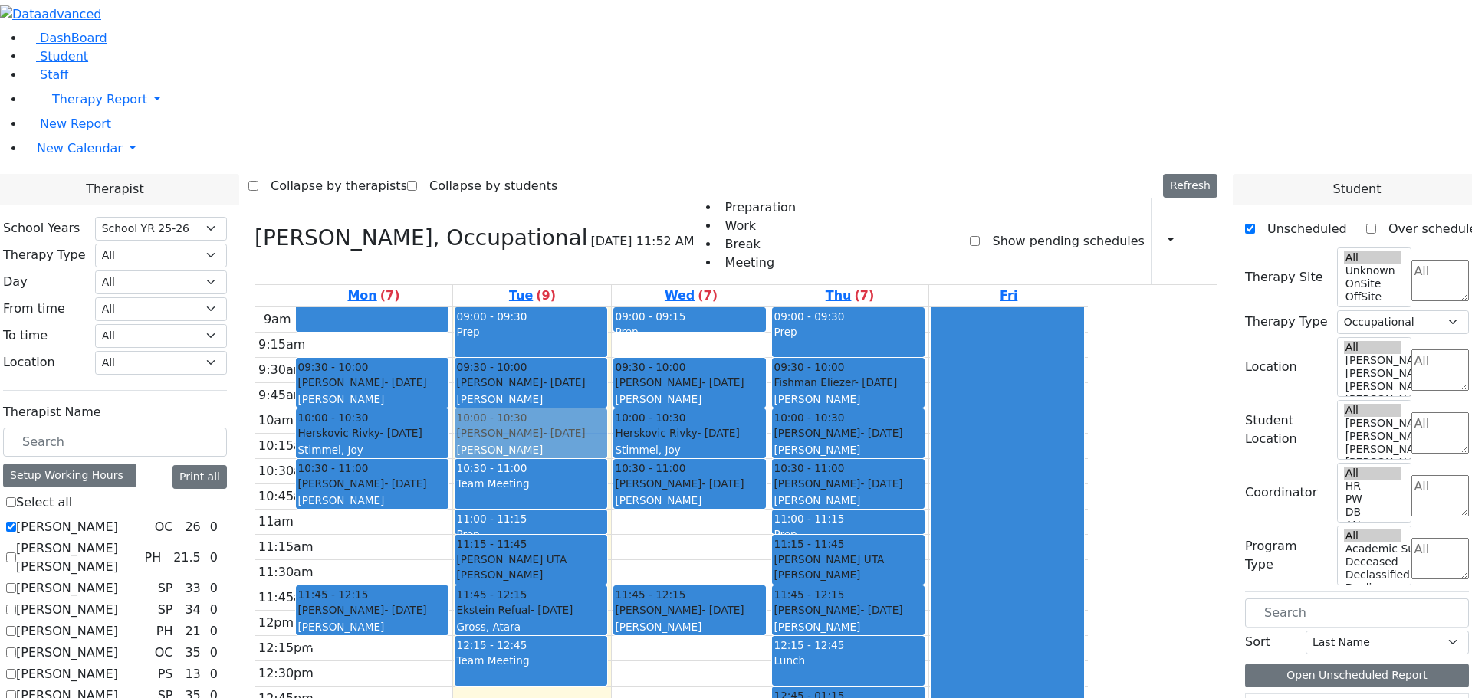
drag, startPoint x: 685, startPoint y: 489, endPoint x: 692, endPoint y: 222, distance: 267.6
click at [611, 307] on div "09:00 - 09:30 Prep 09:30 - 10:00 [PERSON_NAME] - [DATE] [PERSON_NAME] 10:30 - 1…" at bounding box center [532, 610] width 158 height 607
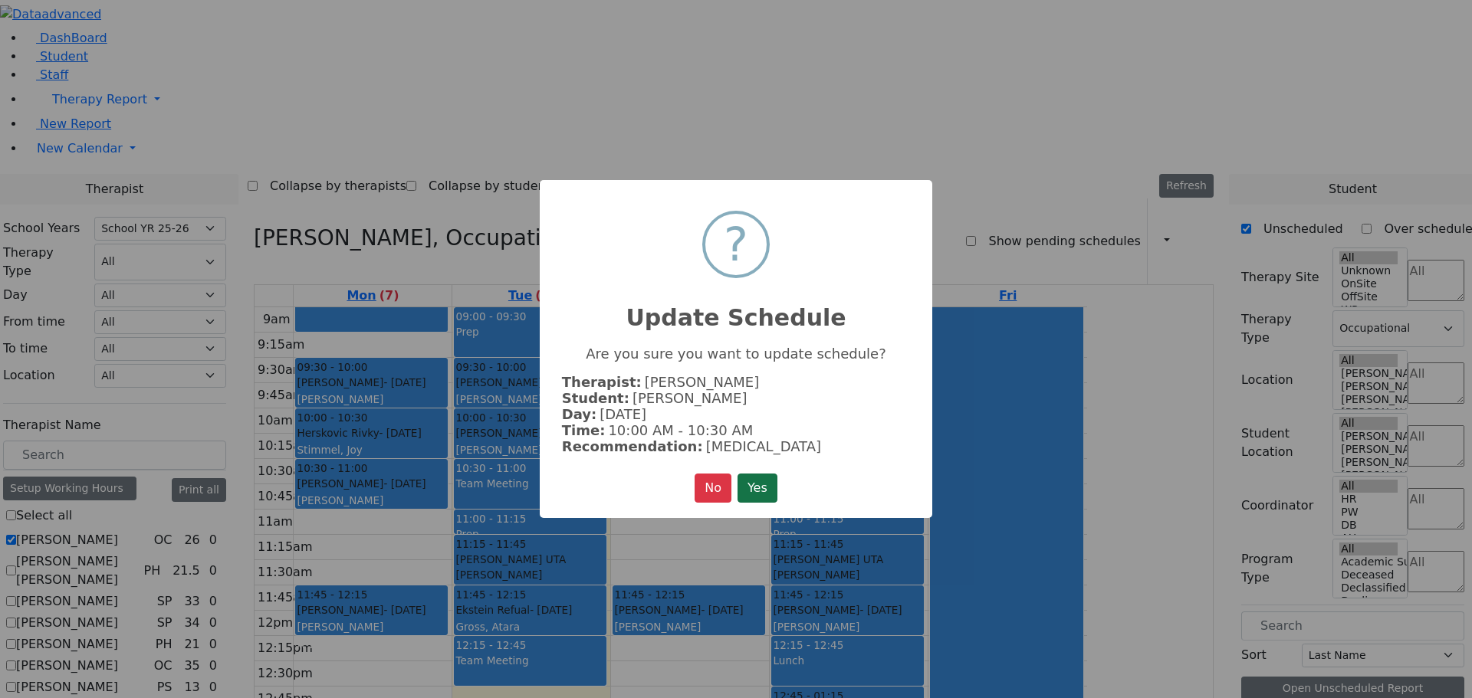
click at [758, 488] on button "Yes" at bounding box center [757, 488] width 40 height 29
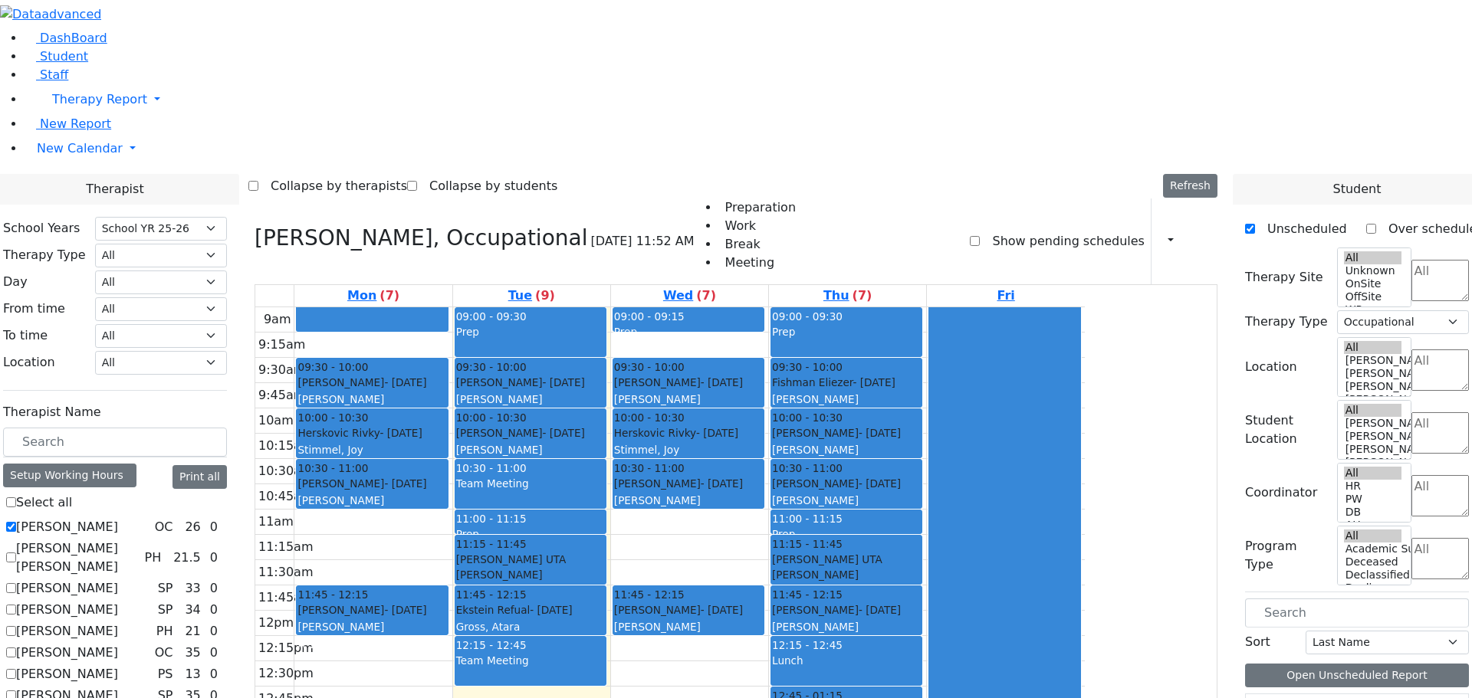
click at [605, 653] on div "Team Meeting" at bounding box center [530, 669] width 149 height 32
click at [838, 484] on div "9am 9:15am 9:30am 9:45am 10am 10:15am 10:30am 10:45am 11am 11:15am 11:30am 11:4…" at bounding box center [669, 610] width 829 height 607
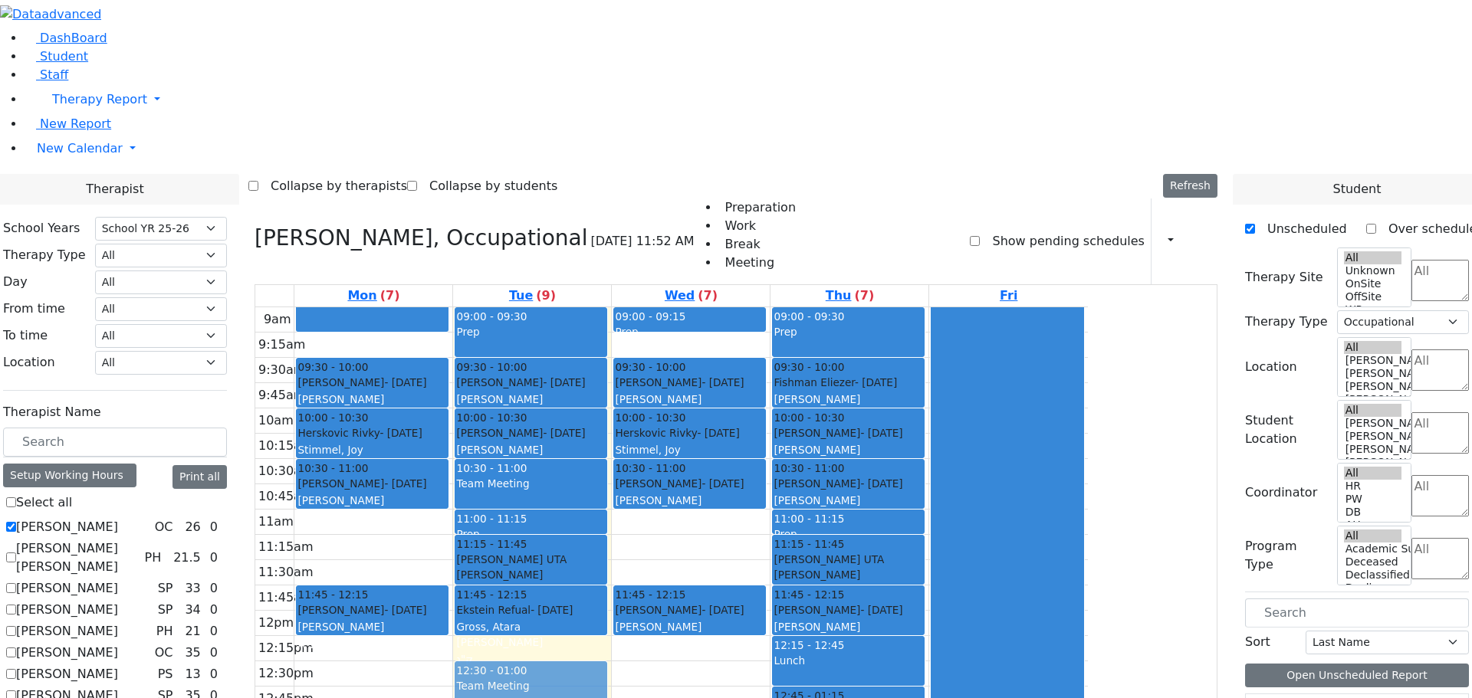
drag, startPoint x: 711, startPoint y: 451, endPoint x: 714, endPoint y: 472, distance: 21.6
click at [611, 472] on div "09:00 - 09:30 Prep 09:30 - 10:00 [PERSON_NAME] - [DATE] [PERSON_NAME] 10:00 - 1…" at bounding box center [532, 610] width 158 height 607
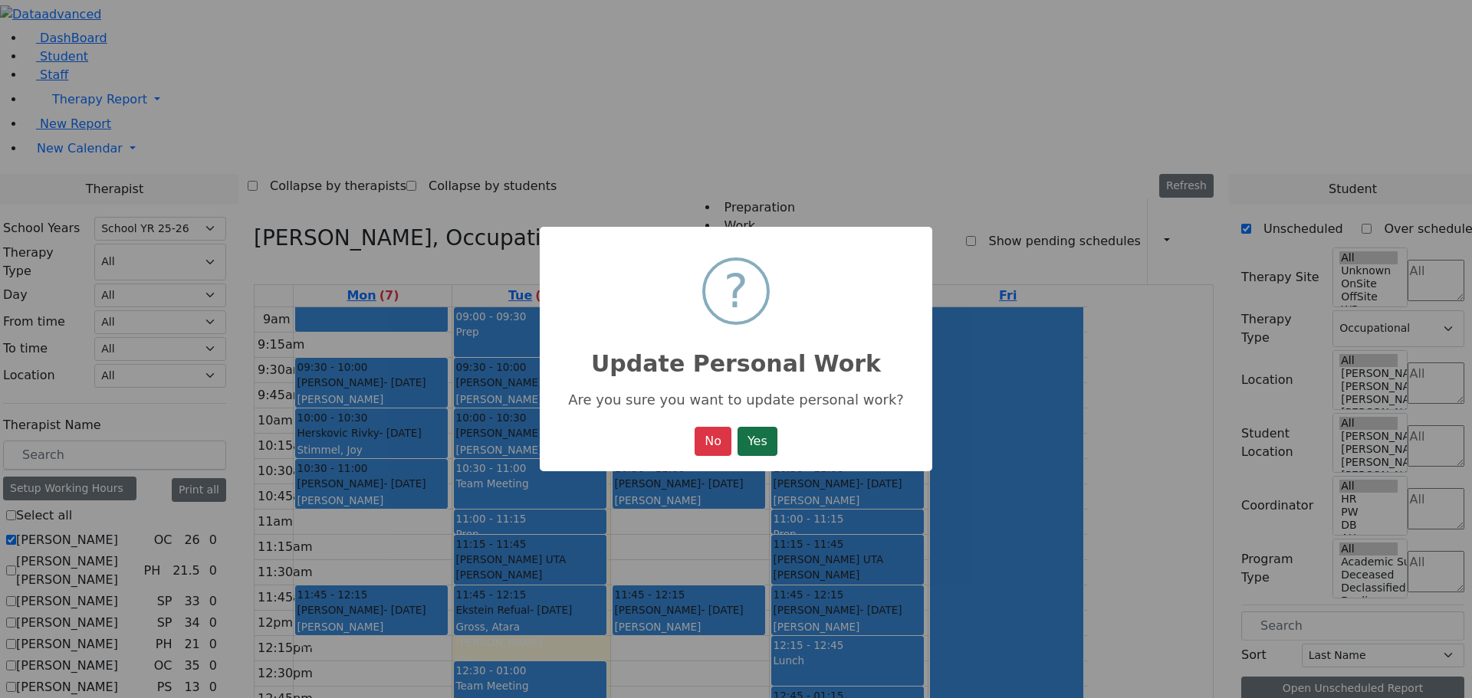
click at [760, 446] on button "Yes" at bounding box center [757, 441] width 40 height 29
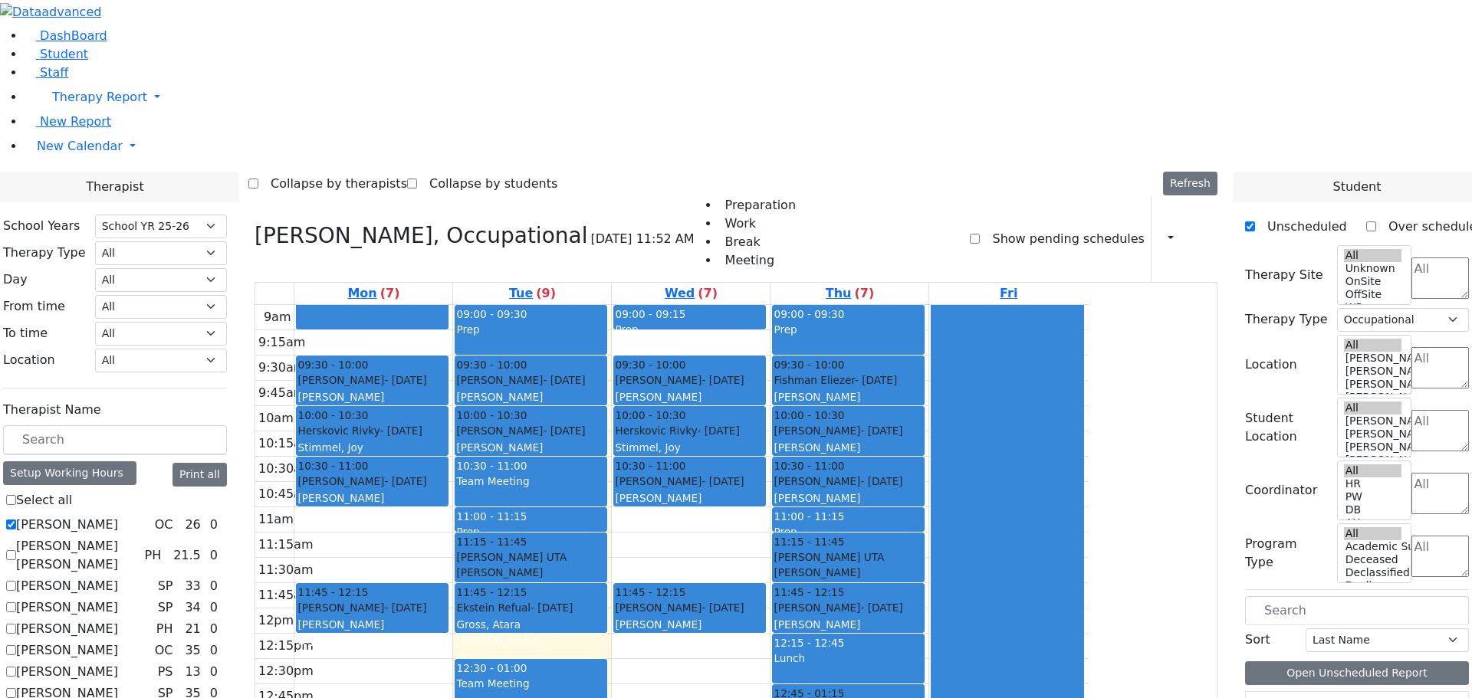
click at [951, 688] on div "9am 9:15am 9:30am 9:45am 10am 10:15am 10:30am 10:45am 11am 11:15am 11:30am 11:4…" at bounding box center [671, 608] width 833 height 607
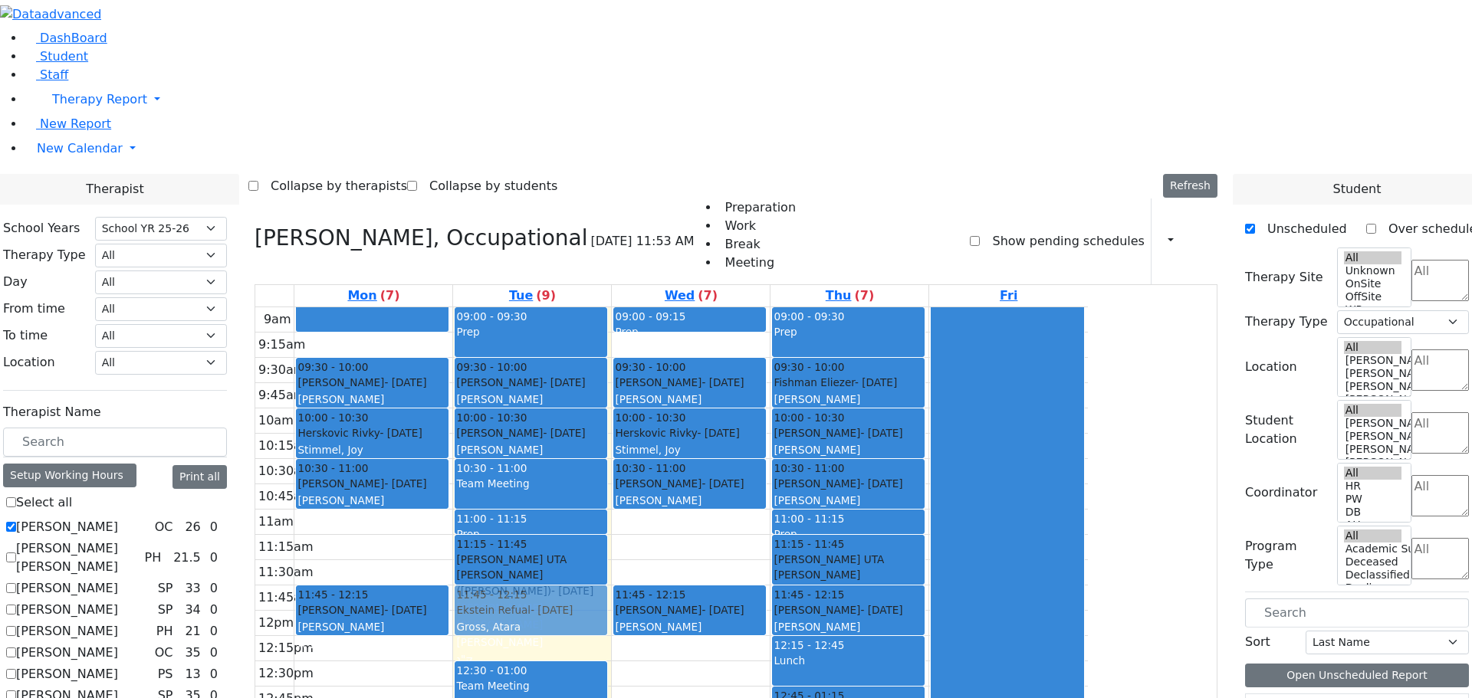
drag, startPoint x: 656, startPoint y: 383, endPoint x: 664, endPoint y: 394, distance: 13.2
click at [611, 386] on div "09:00 - 09:30 Prep 09:30 - 10:00 [PERSON_NAME] - [DATE] [PERSON_NAME] 10:00 - 1…" at bounding box center [532, 610] width 158 height 607
drag, startPoint x: 644, startPoint y: 395, endPoint x: 642, endPoint y: 408, distance: 13.1
click at [611, 414] on div "09:00 - 09:30 Prep 09:30 - 10:00 [PERSON_NAME] - [DATE] [PERSON_NAME] 10:00 - 1…" at bounding box center [532, 610] width 158 height 607
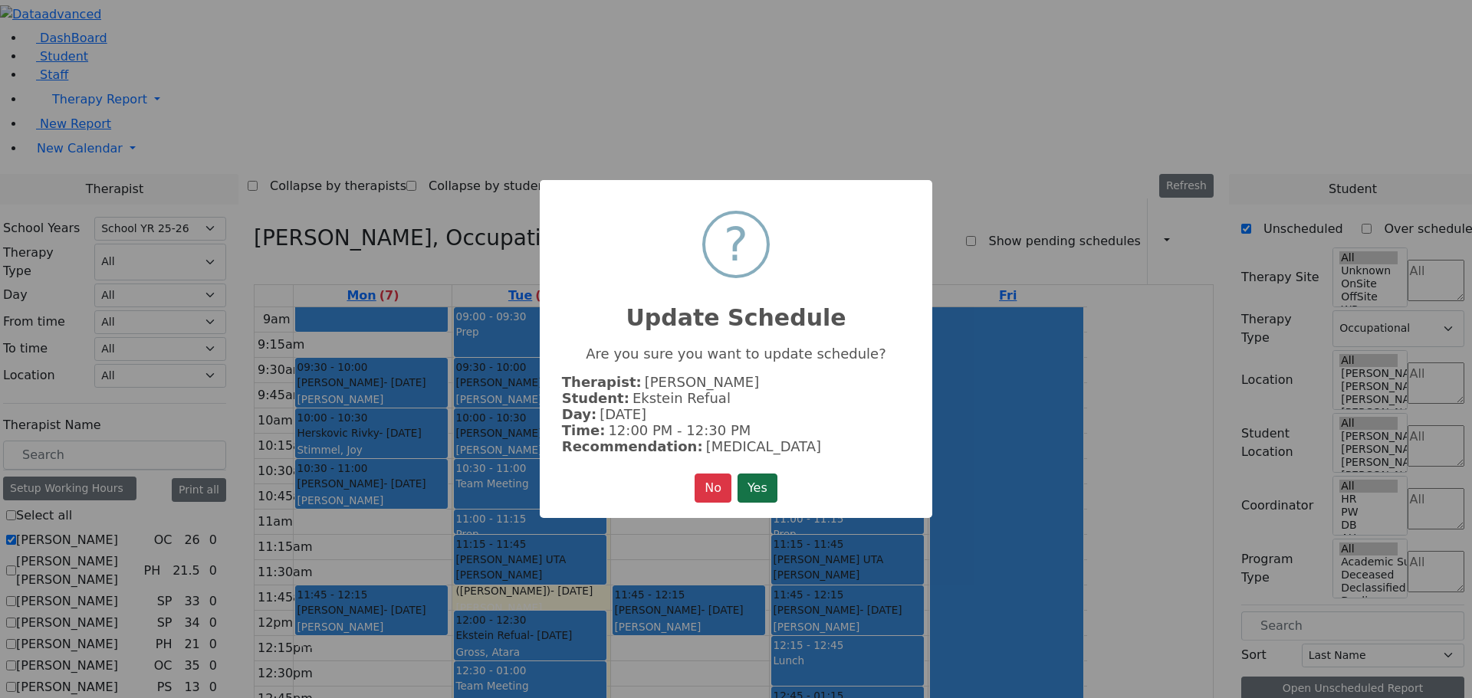
click at [755, 483] on button "Yes" at bounding box center [757, 488] width 40 height 29
